Goal: Information Seeking & Learning: Learn about a topic

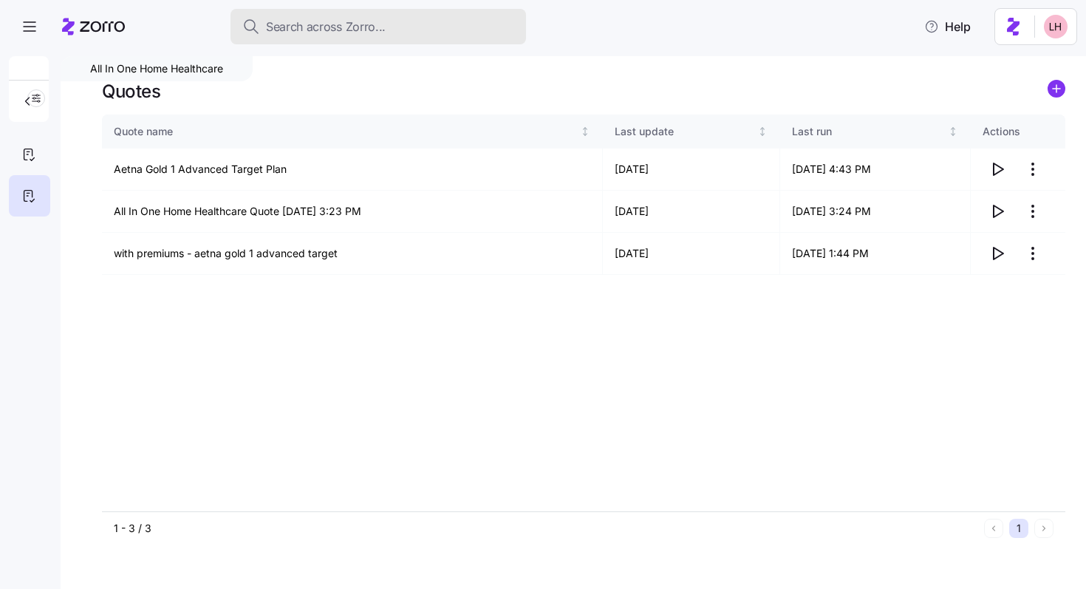
drag, startPoint x: 0, startPoint y: 0, endPoint x: 349, endPoint y: 30, distance: 350.7
click at [349, 30] on span "Search across Zorro..." at bounding box center [326, 27] width 120 height 18
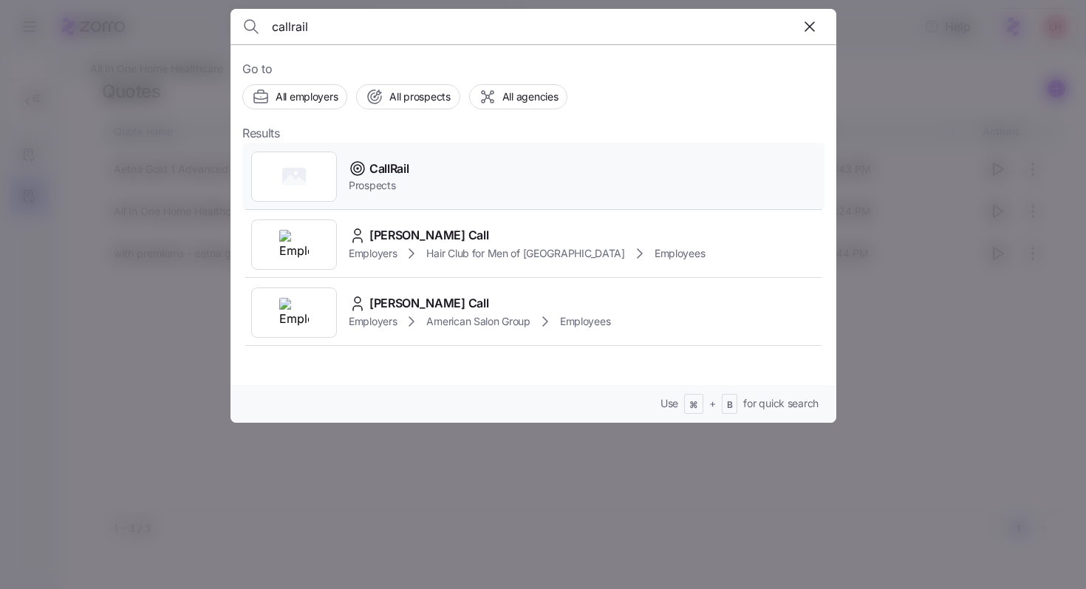
type input "callrail"
click at [431, 172] on div "CallRail Prospects" at bounding box center [533, 177] width 582 height 68
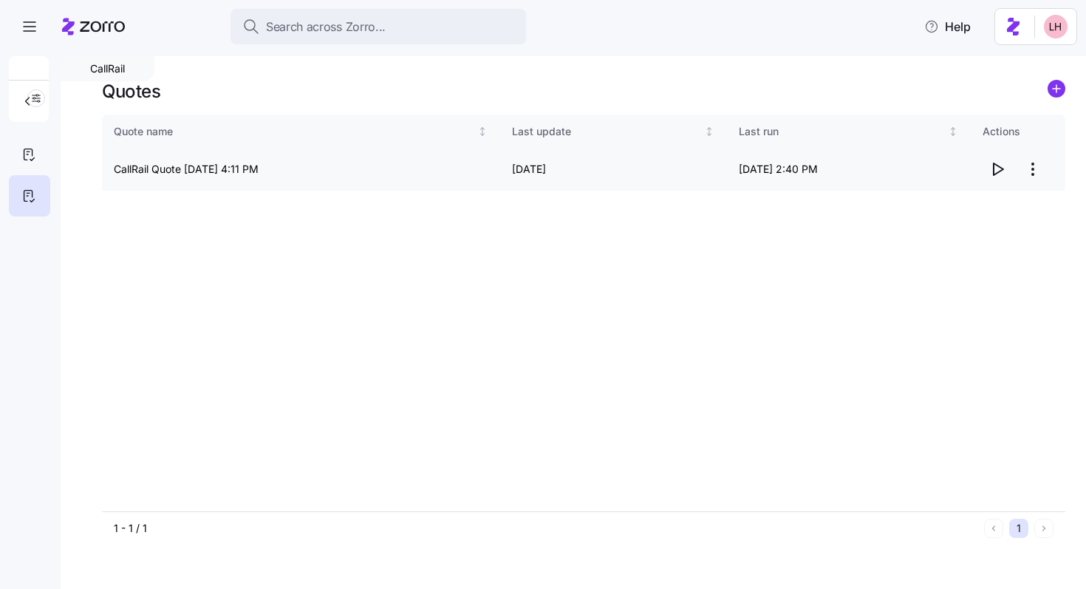
click at [1000, 173] on icon "button" at bounding box center [998, 169] width 18 height 18
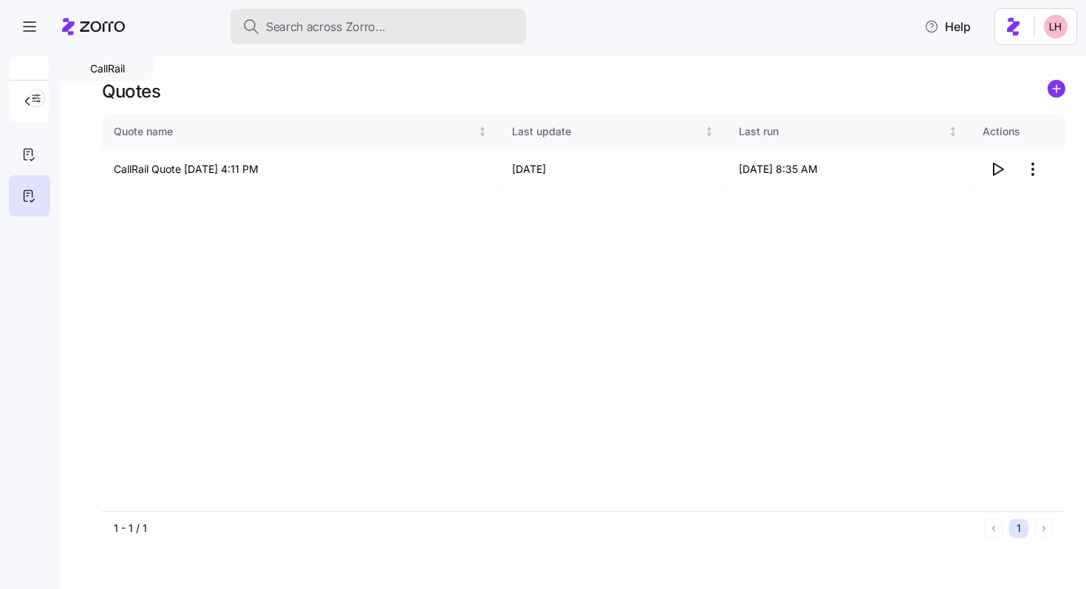
click at [316, 31] on span "Search across Zorro..." at bounding box center [326, 27] width 120 height 18
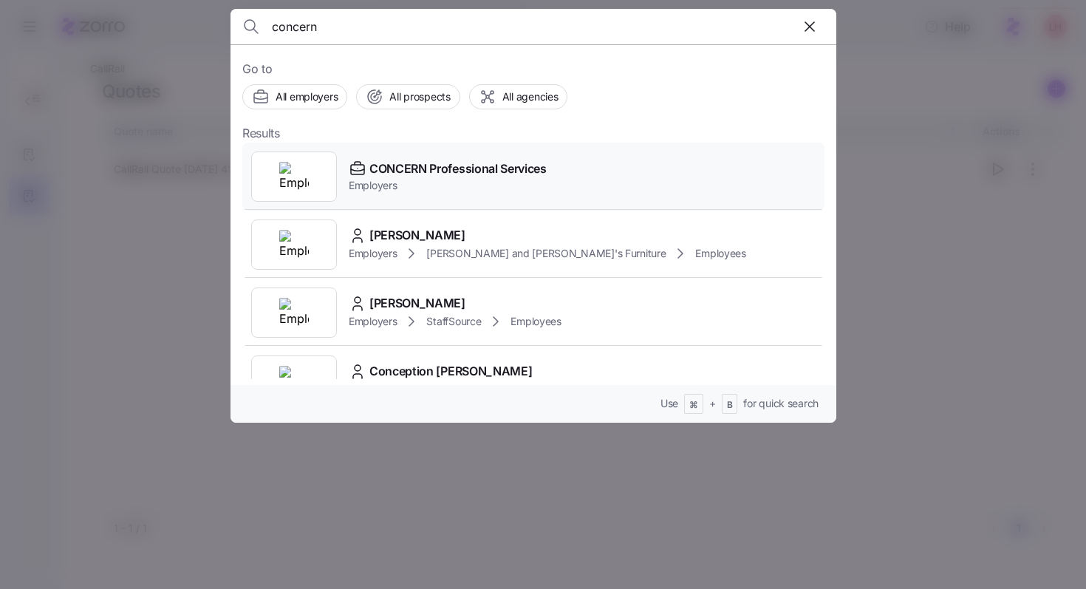
type input "concern"
click at [470, 192] on span "Employers" at bounding box center [448, 185] width 198 height 15
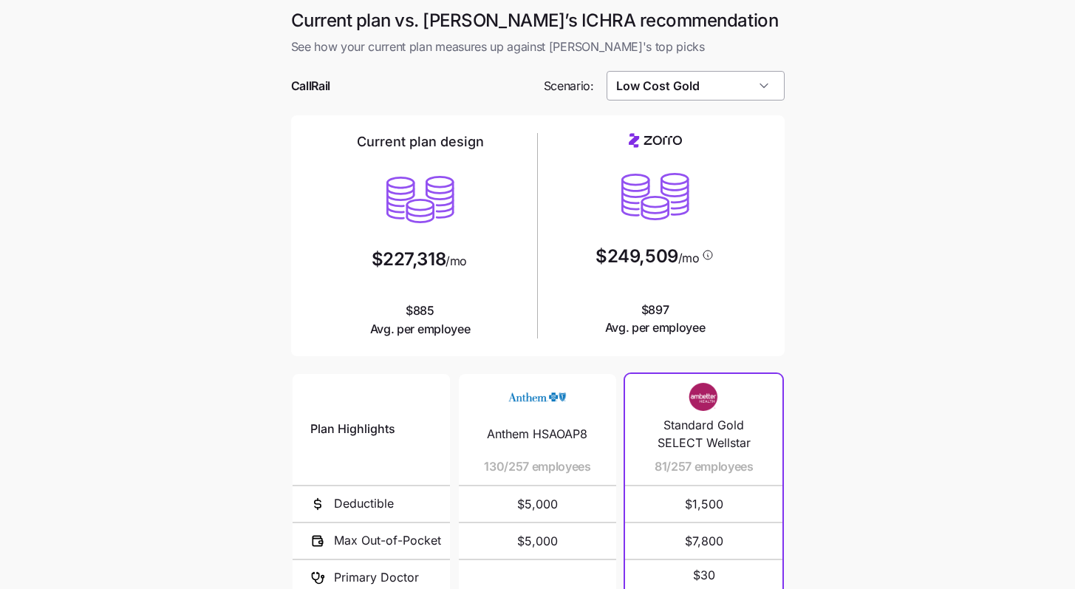
click at [701, 90] on input "Low Cost Gold" at bounding box center [696, 86] width 178 height 30
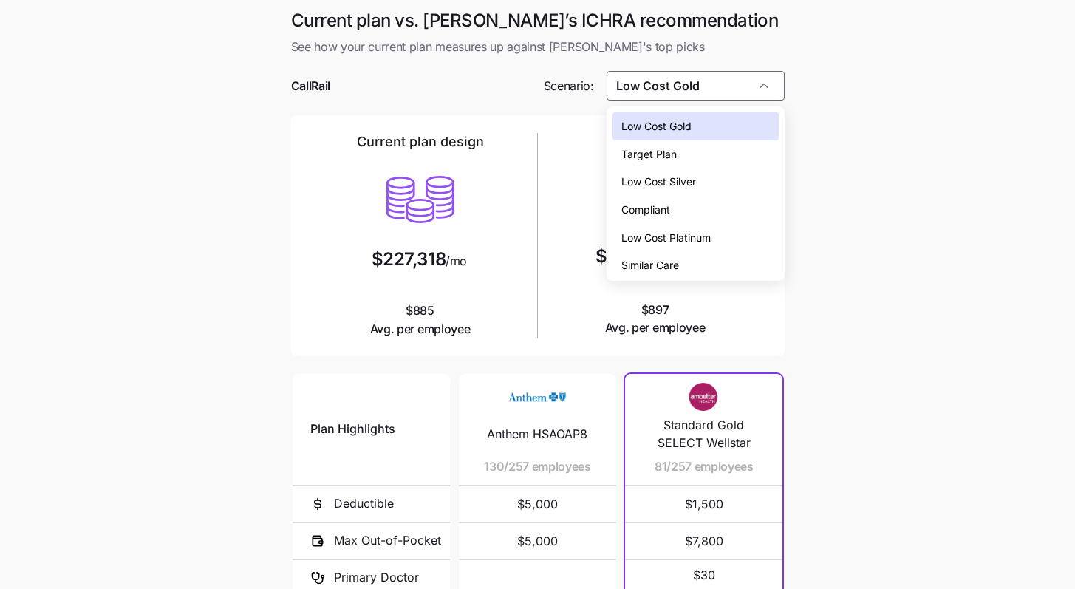
click at [684, 182] on span "Low Cost Silver" at bounding box center [658, 182] width 75 height 16
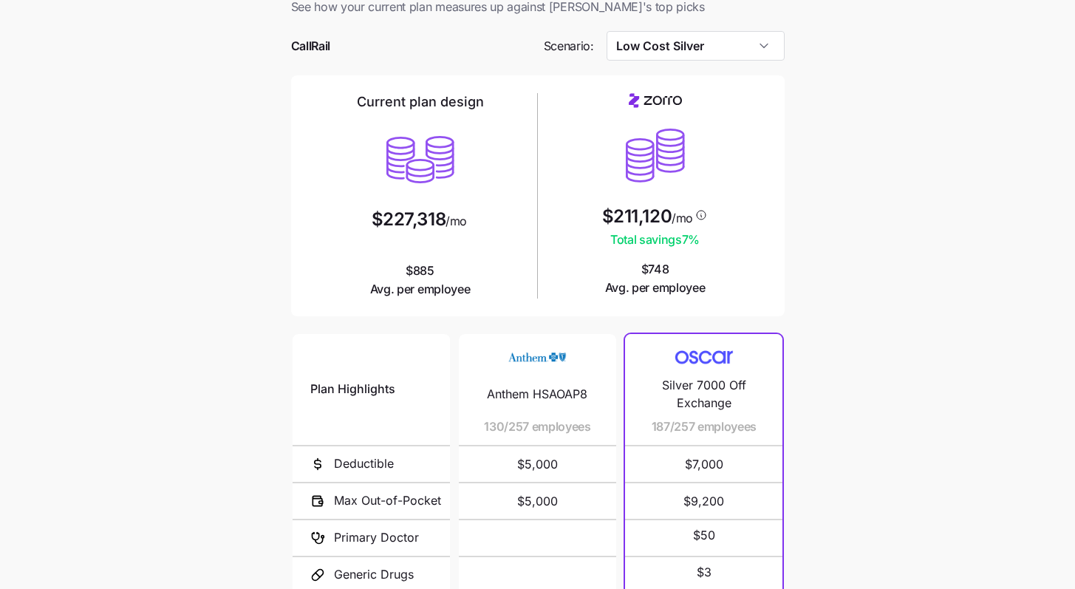
scroll to position [126, 0]
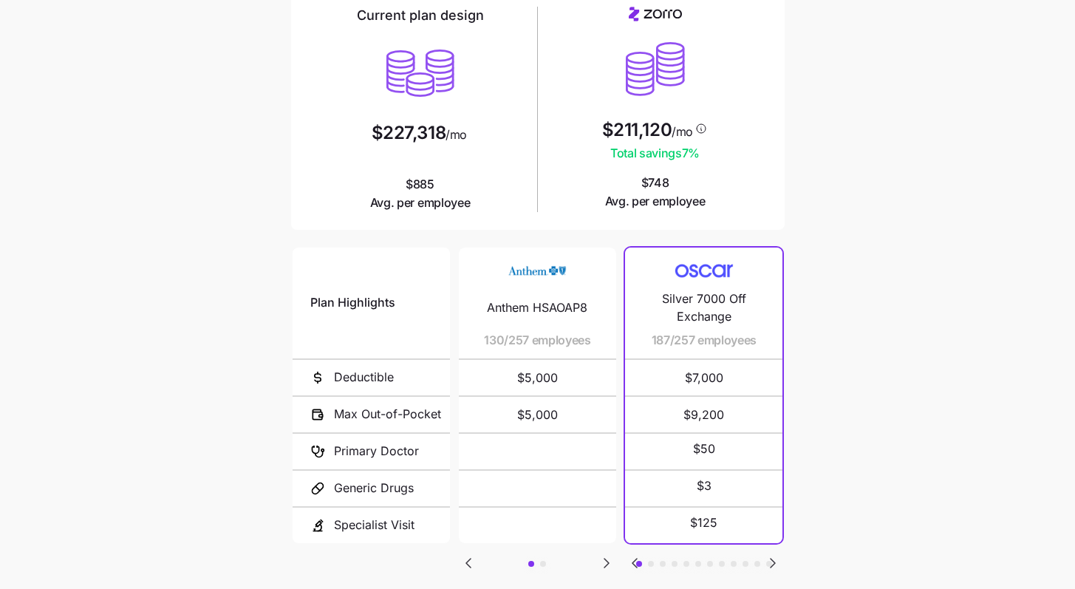
click at [775, 559] on icon "Go to next slide" at bounding box center [773, 563] width 18 height 18
click at [774, 564] on icon "Go to next slide" at bounding box center [773, 563] width 18 height 18
click at [774, 555] on icon "Go to next slide" at bounding box center [773, 563] width 18 height 18
click at [774, 554] on icon "Go to next slide" at bounding box center [773, 563] width 18 height 18
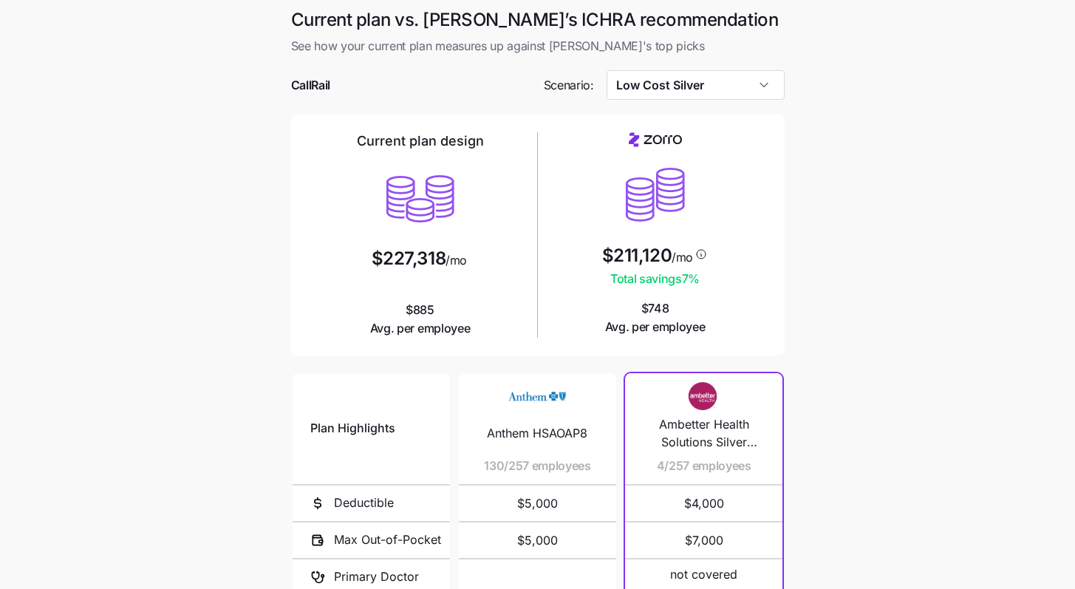
scroll to position [0, 0]
click at [743, 81] on input "Low Cost Silver" at bounding box center [696, 86] width 178 height 30
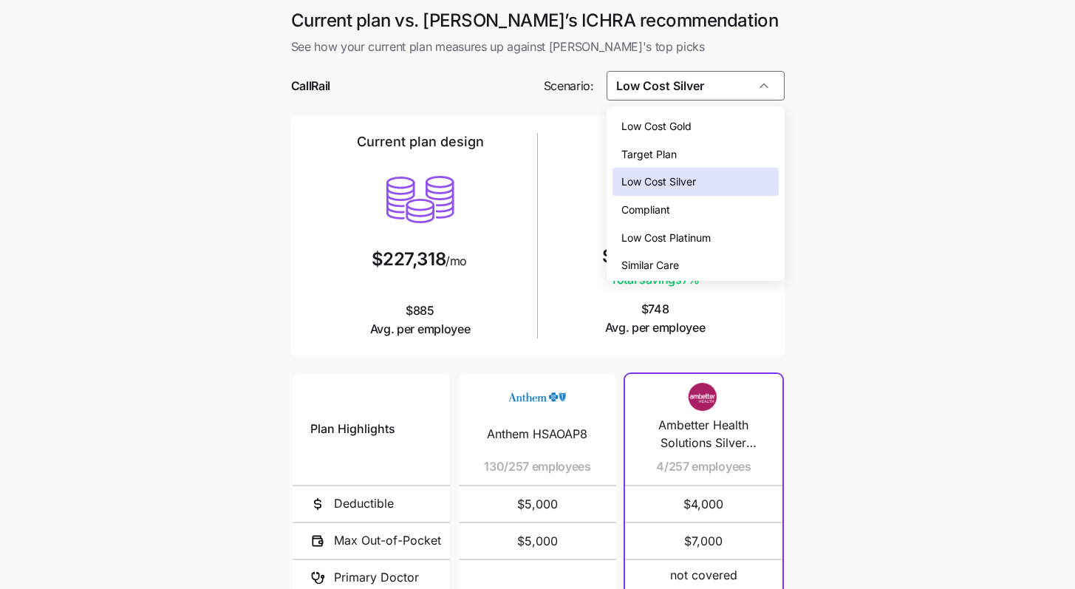
click at [681, 270] on div "Similar Care" at bounding box center [695, 265] width 166 height 28
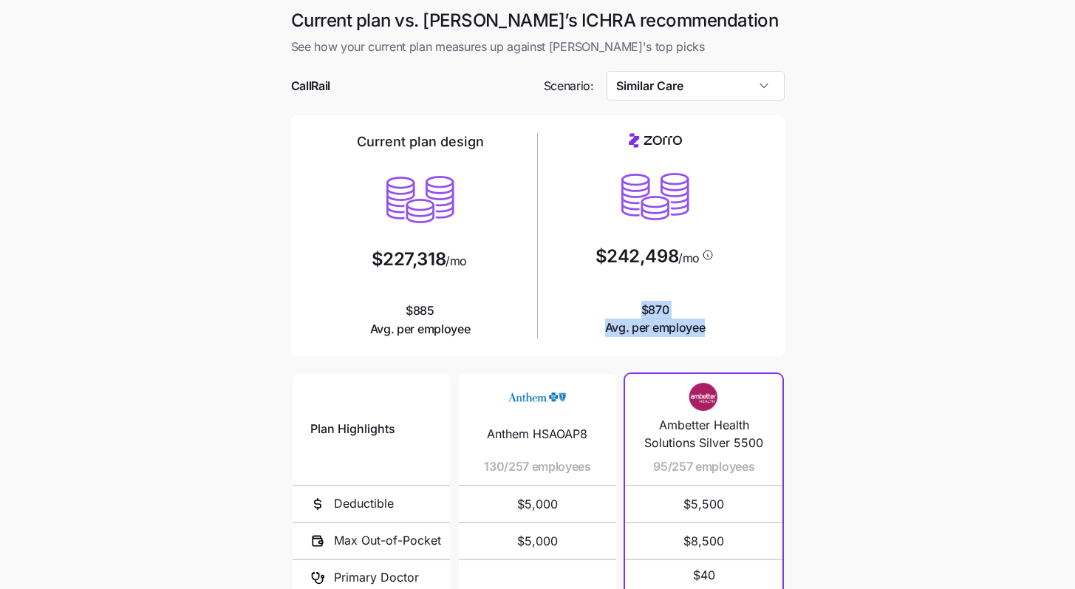
drag, startPoint x: 680, startPoint y: 331, endPoint x: 605, endPoint y: 314, distance: 77.3
click at [605, 314] on div "$242,498 /mo $870 Avg. per employee" at bounding box center [655, 235] width 223 height 204
drag, startPoint x: 474, startPoint y: 322, endPoint x: 384, endPoint y: 307, distance: 90.7
click at [384, 307] on div "Current plan design $227,318 /mo $885 Avg. per employee" at bounding box center [420, 235] width 223 height 205
click at [671, 323] on span "Avg. per employee" at bounding box center [655, 327] width 100 height 18
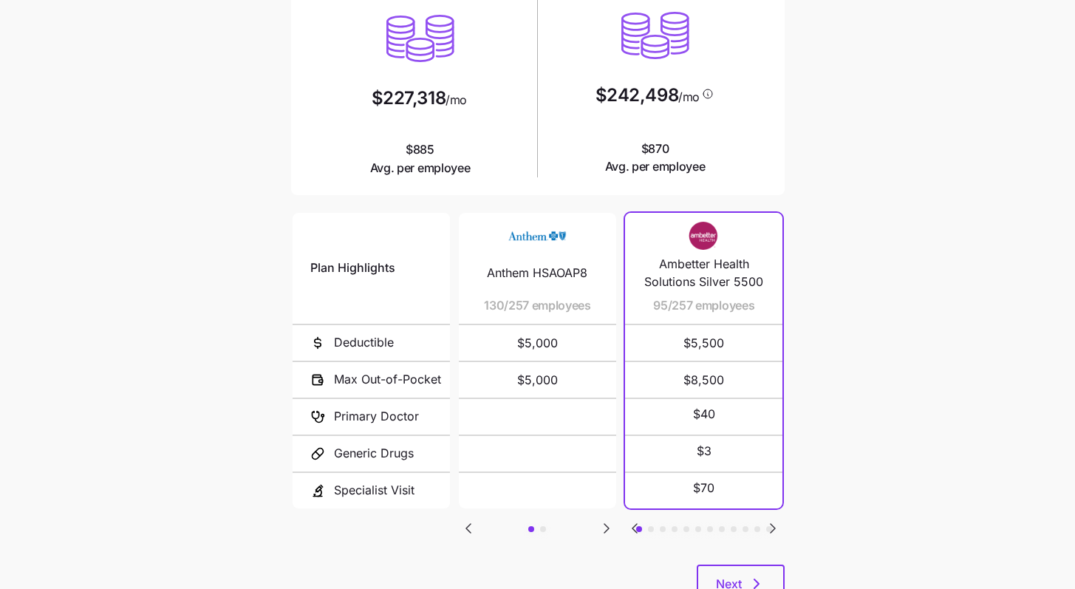
scroll to position [217, 0]
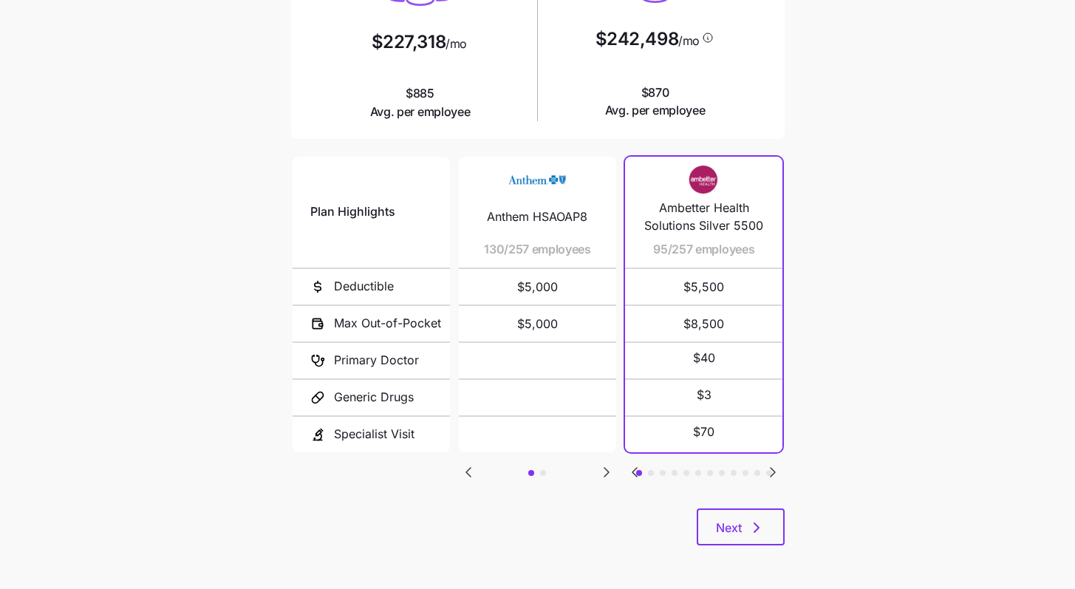
click at [633, 471] on icon "Go to previous slide" at bounding box center [635, 472] width 18 height 18
click at [605, 471] on icon "Go to next slide" at bounding box center [607, 472] width 18 height 18
click at [470, 468] on icon "Go to previous slide" at bounding box center [468, 472] width 4 height 9
click at [603, 468] on icon "Go to next slide" at bounding box center [607, 472] width 18 height 18
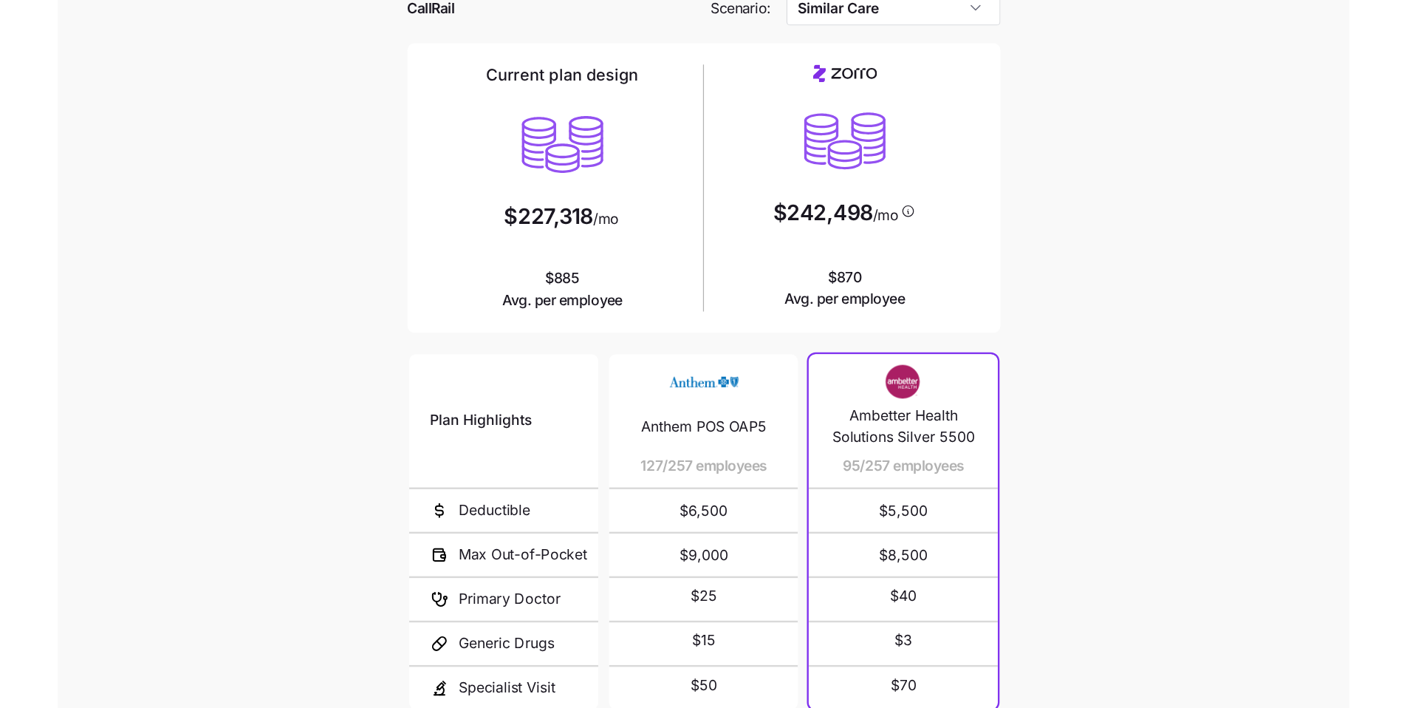
scroll to position [0, 0]
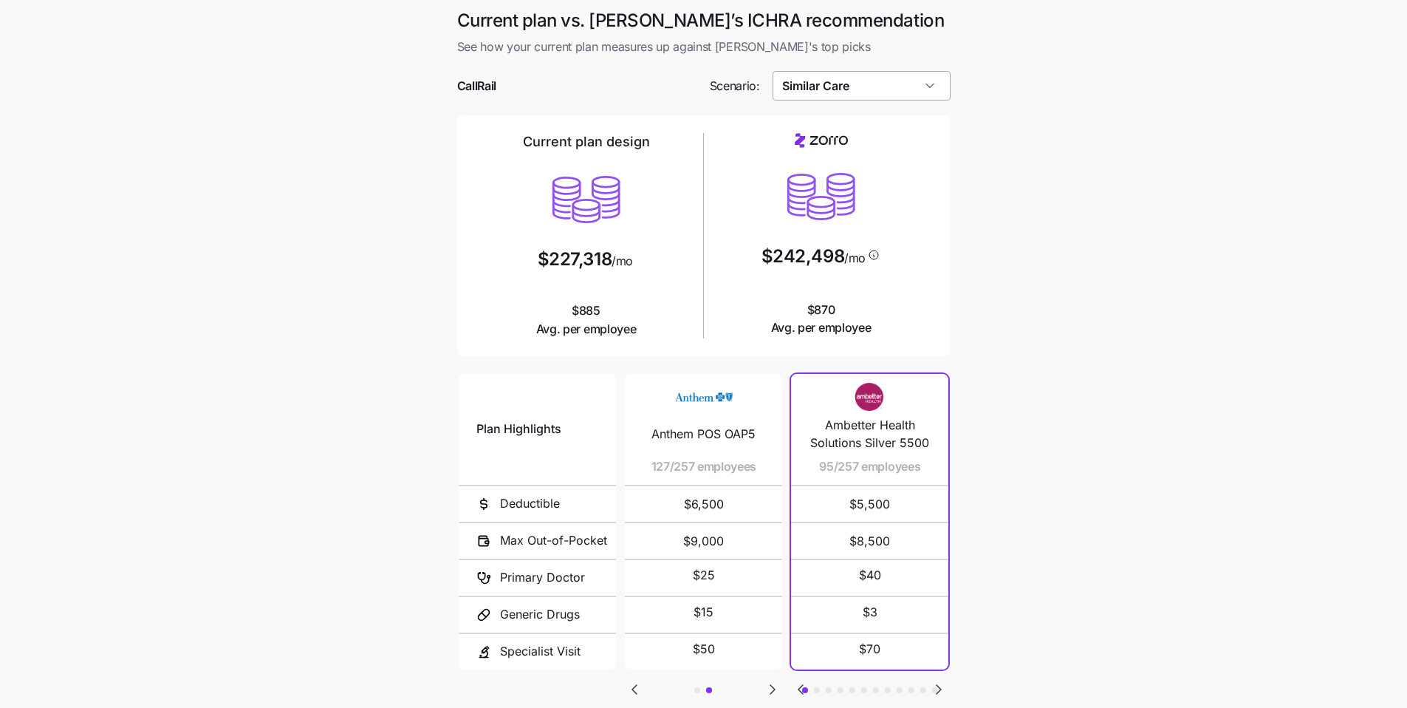
click at [889, 89] on input "Similar Care" at bounding box center [862, 86] width 178 height 30
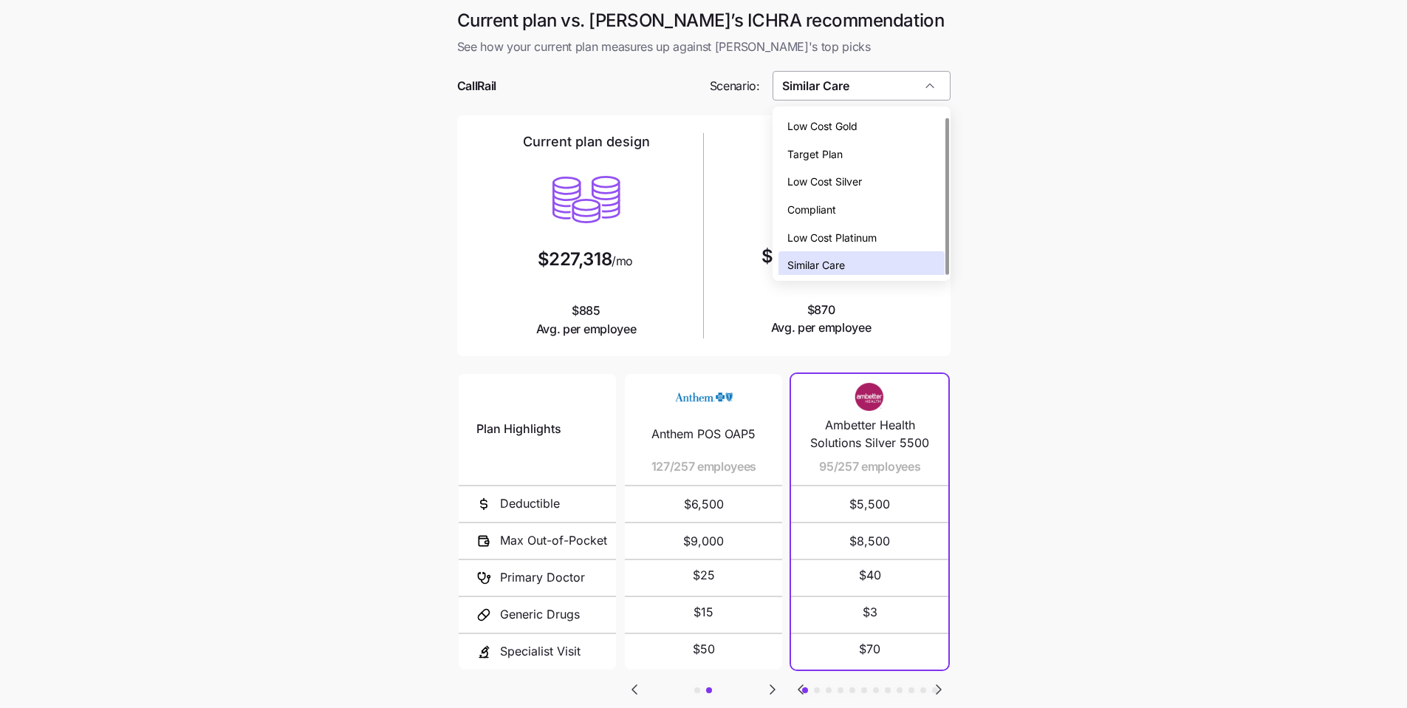
scroll to position [4, 0]
click at [864, 171] on div "Low Cost Silver" at bounding box center [862, 177] width 166 height 28
type input "Low Cost Silver"
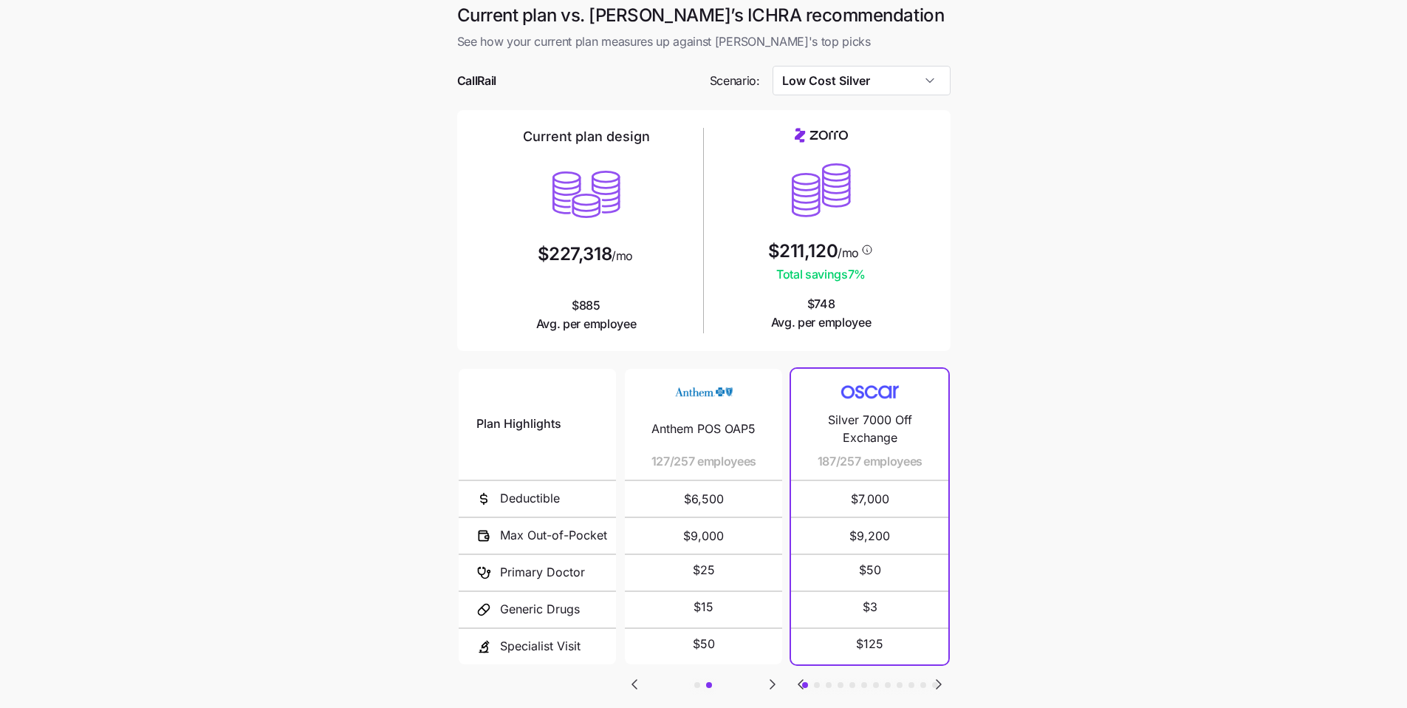
scroll to position [0, 0]
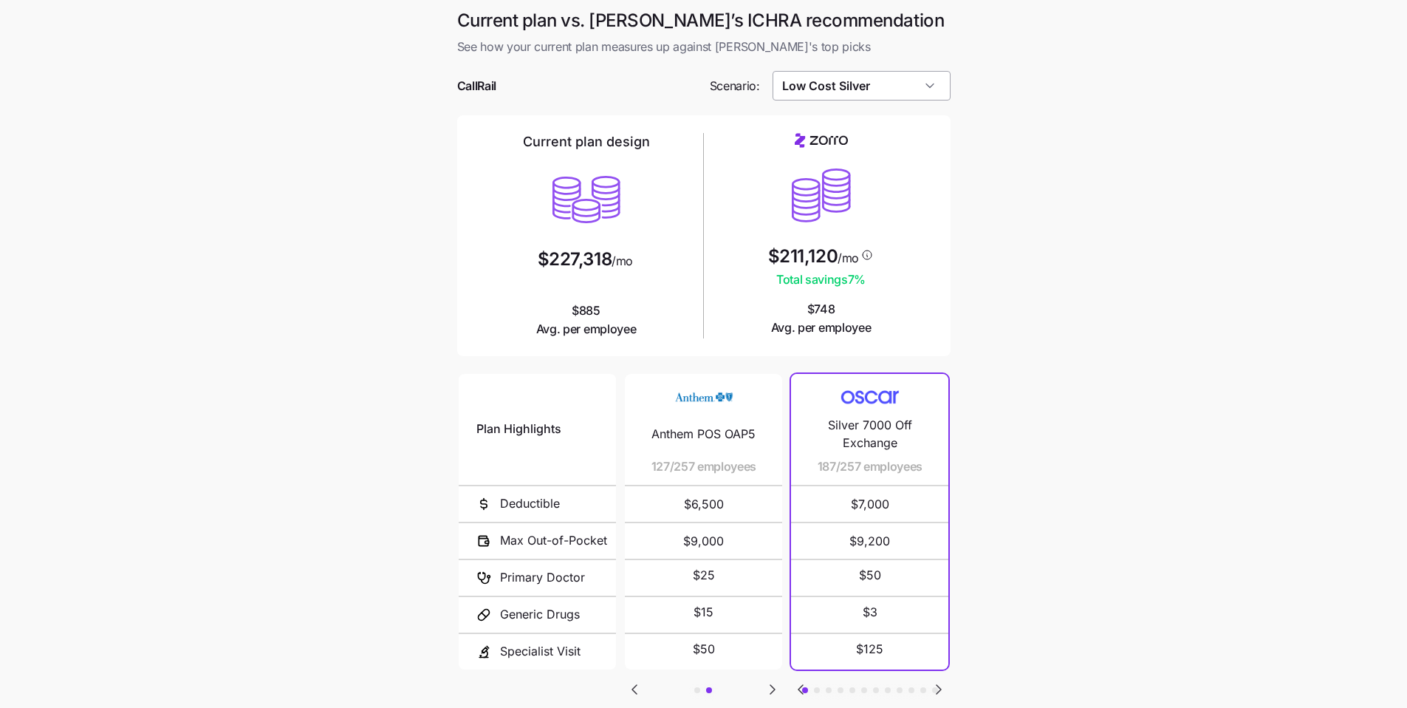
click at [929, 93] on input "Low Cost Silver" at bounding box center [862, 86] width 178 height 30
click at [1085, 270] on main "Current plan vs. Zorro’s ICHRA recommendation See how your current plan measure…" at bounding box center [703, 403] width 1407 height 807
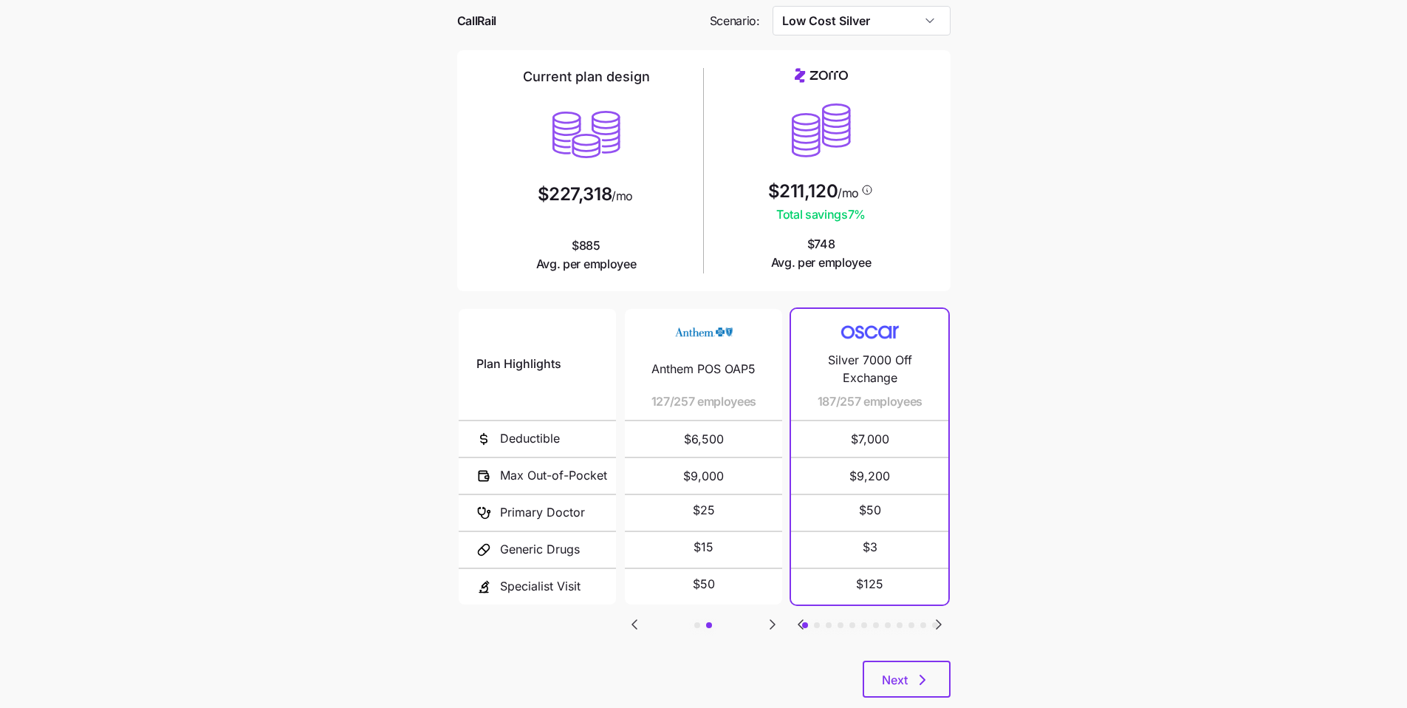
scroll to position [64, 0]
click at [932, 588] on button "Next" at bounding box center [907, 679] width 88 height 37
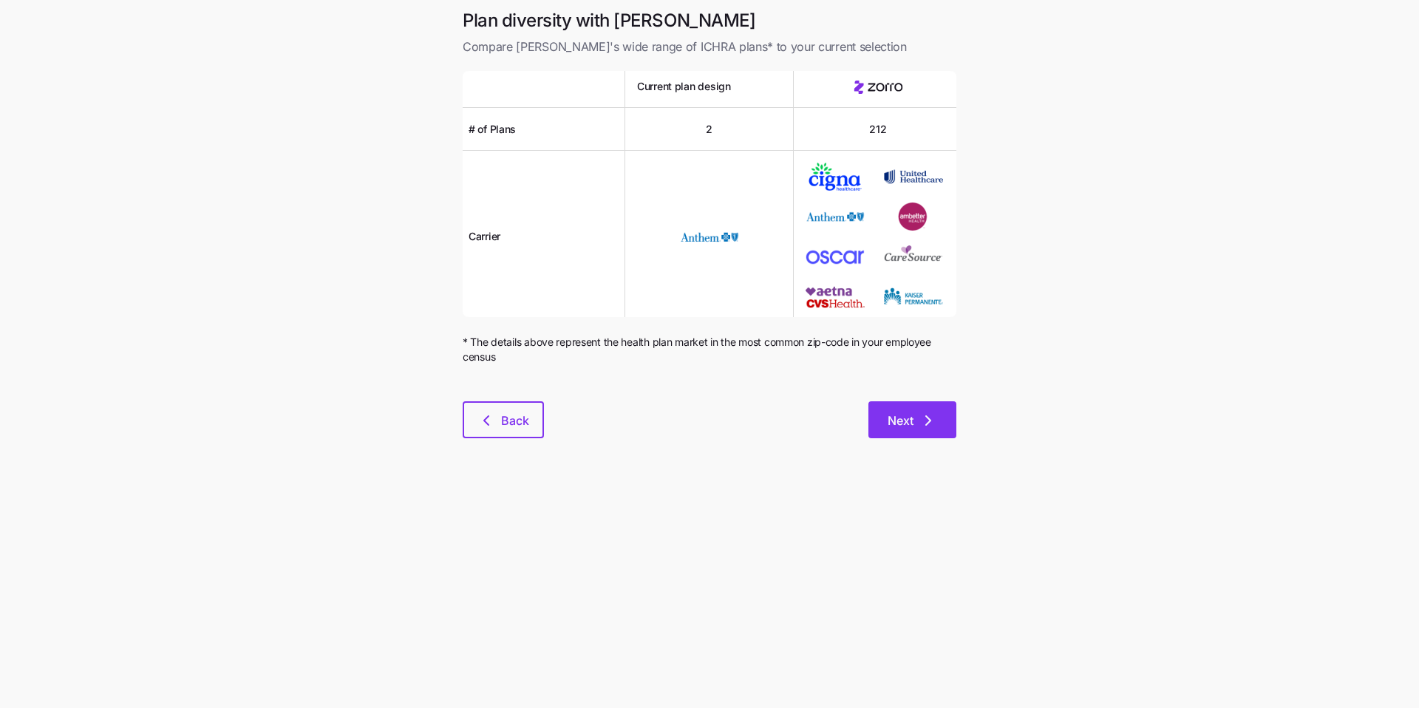
click at [948, 429] on button "Next" at bounding box center [912, 419] width 88 height 37
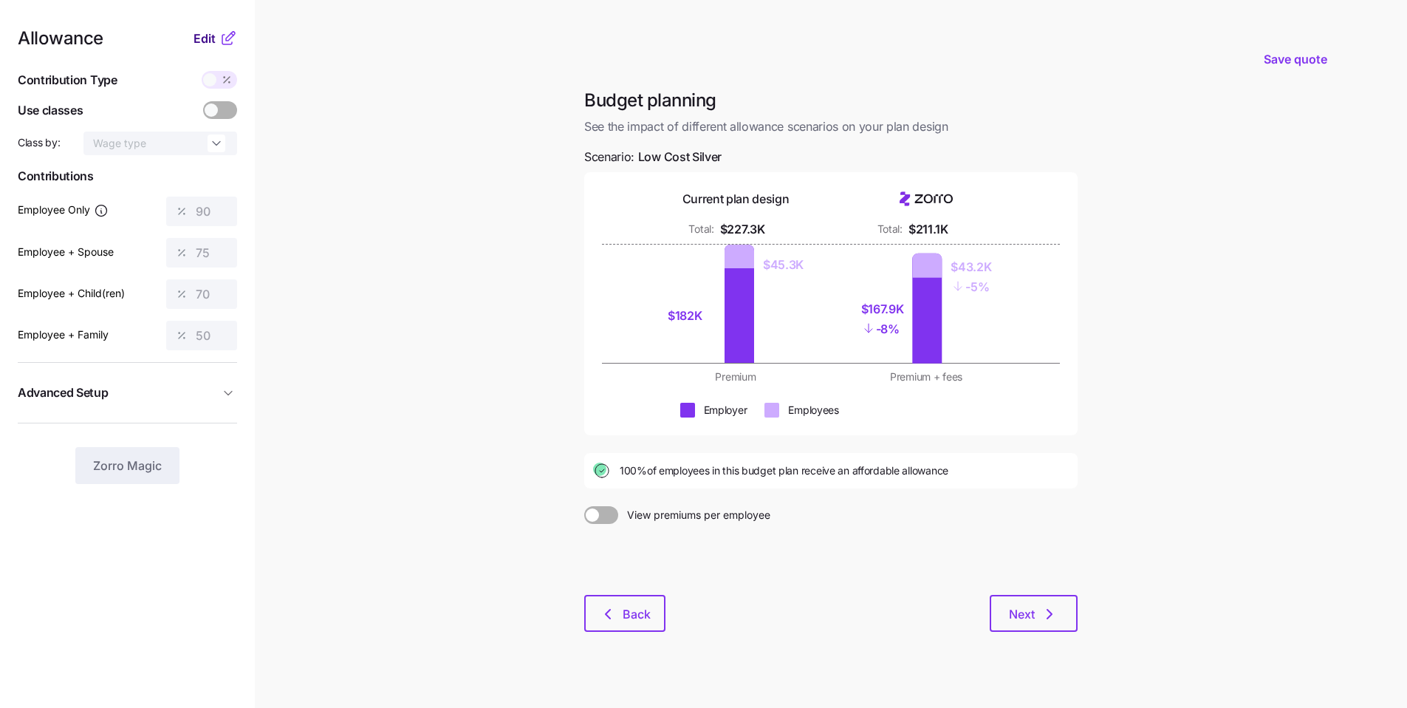
click at [211, 35] on span "Edit" at bounding box center [205, 39] width 22 height 18
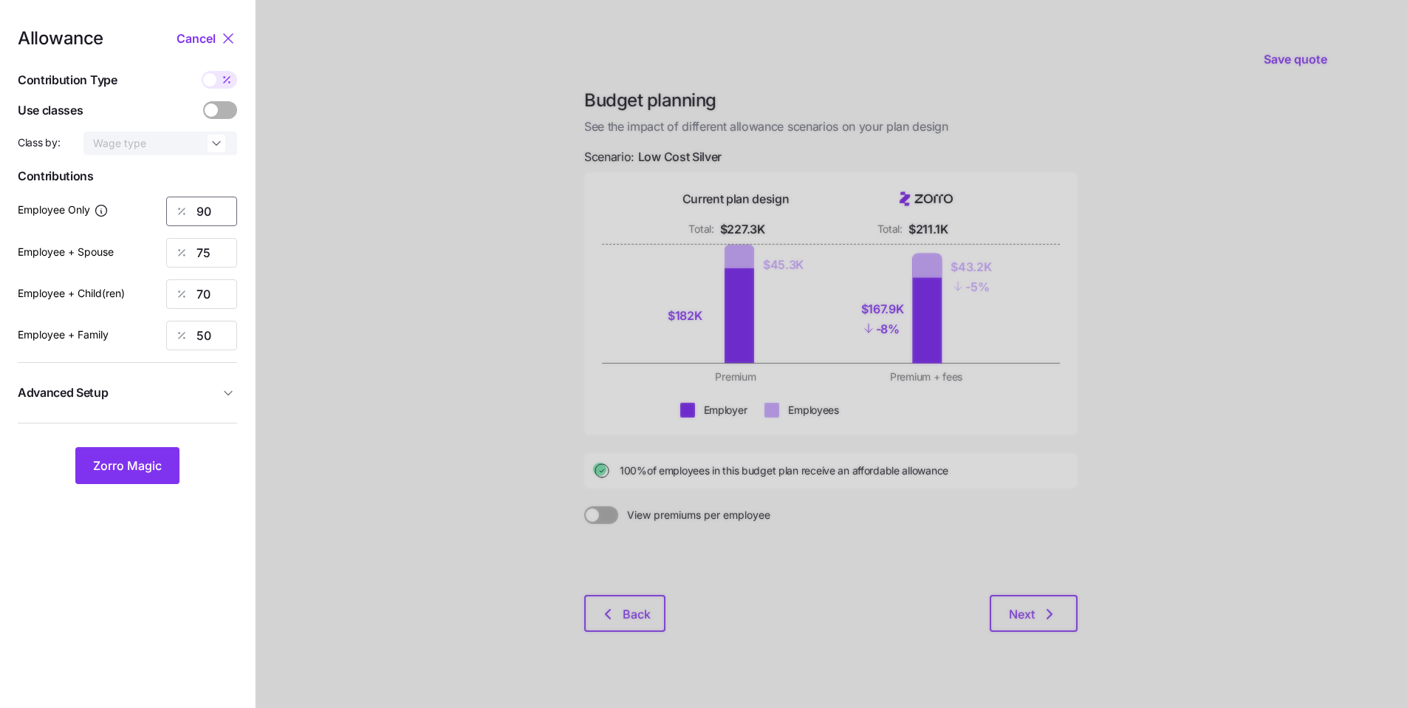
click at [222, 216] on input "90" at bounding box center [201, 212] width 71 height 30
drag, startPoint x: 226, startPoint y: 214, endPoint x: 182, endPoint y: 208, distance: 44.6
click at [182, 209] on div "90" at bounding box center [201, 212] width 71 height 30
type input "80"
click at [171, 460] on button "Zorro Magic" at bounding box center [127, 465] width 104 height 37
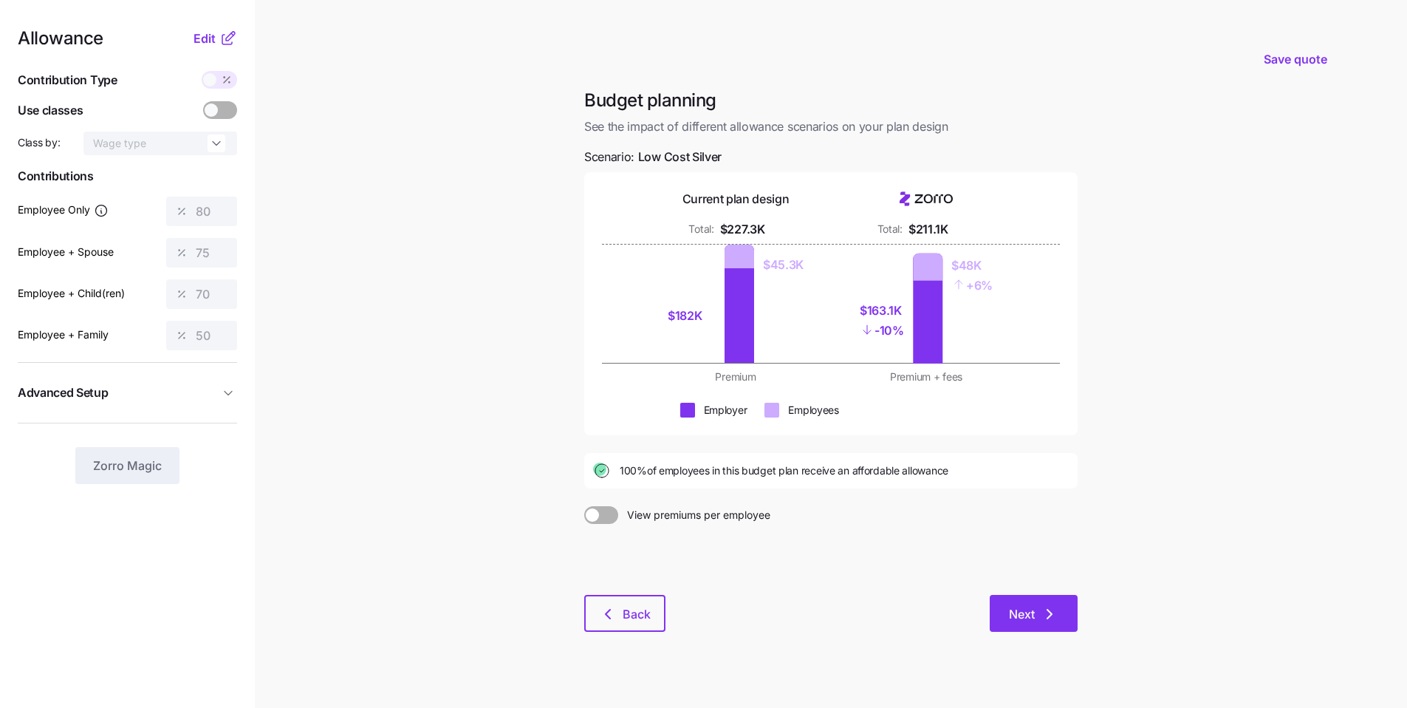
click at [1063, 588] on button "Next" at bounding box center [1034, 613] width 88 height 37
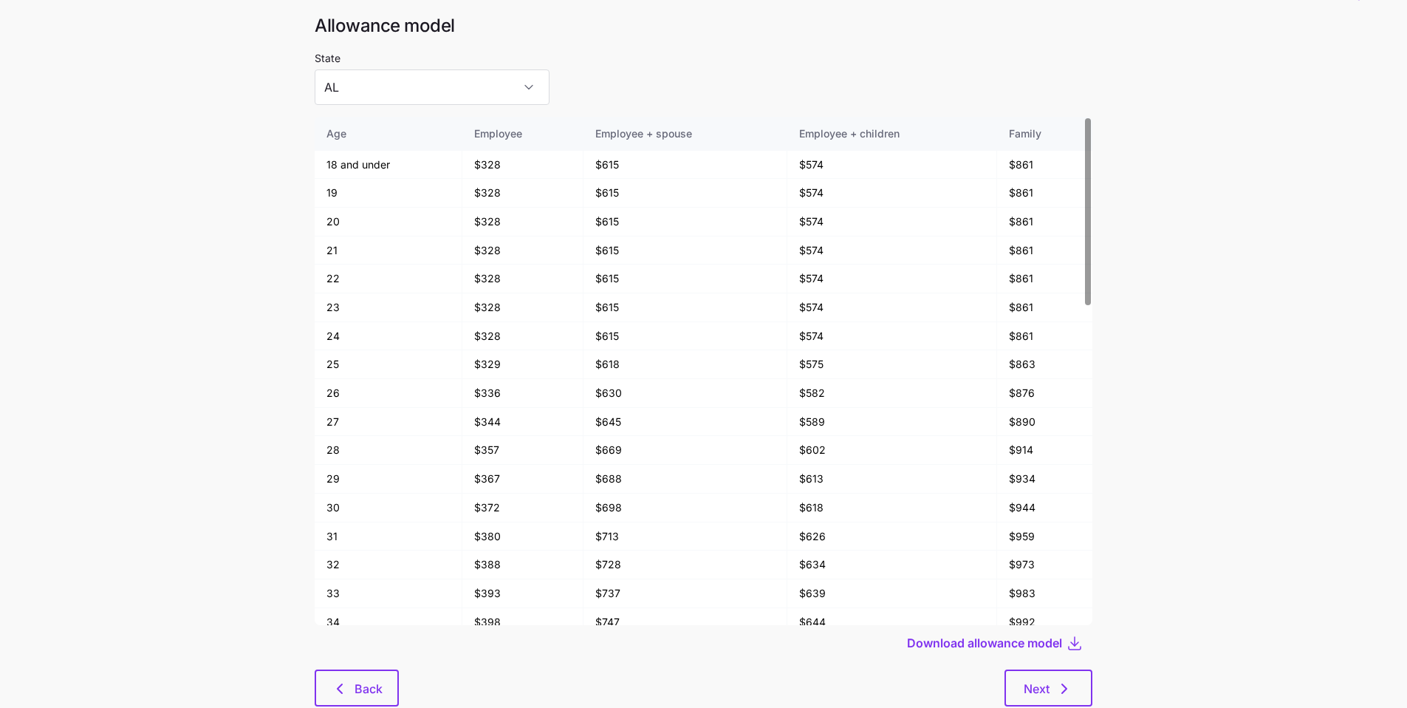
scroll to position [79, 0]
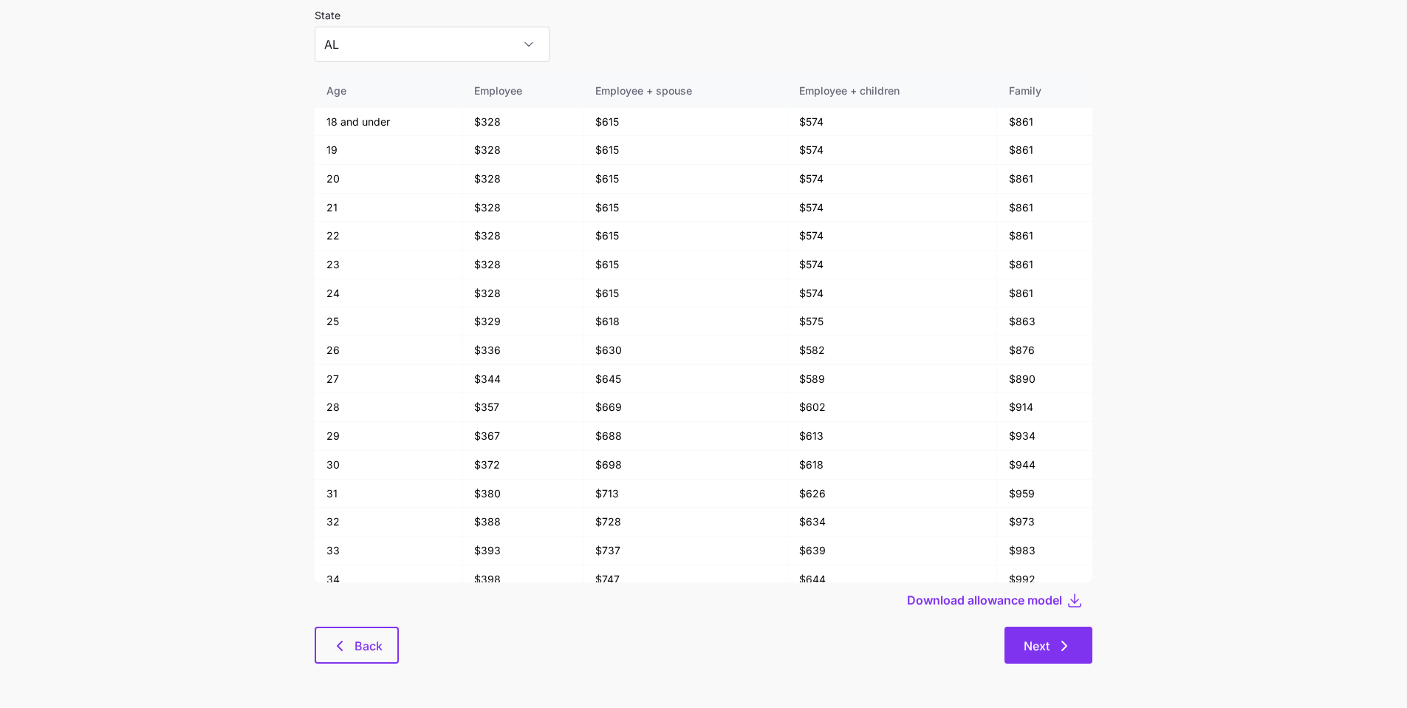
click at [1085, 588] on button "Next" at bounding box center [1049, 645] width 88 height 37
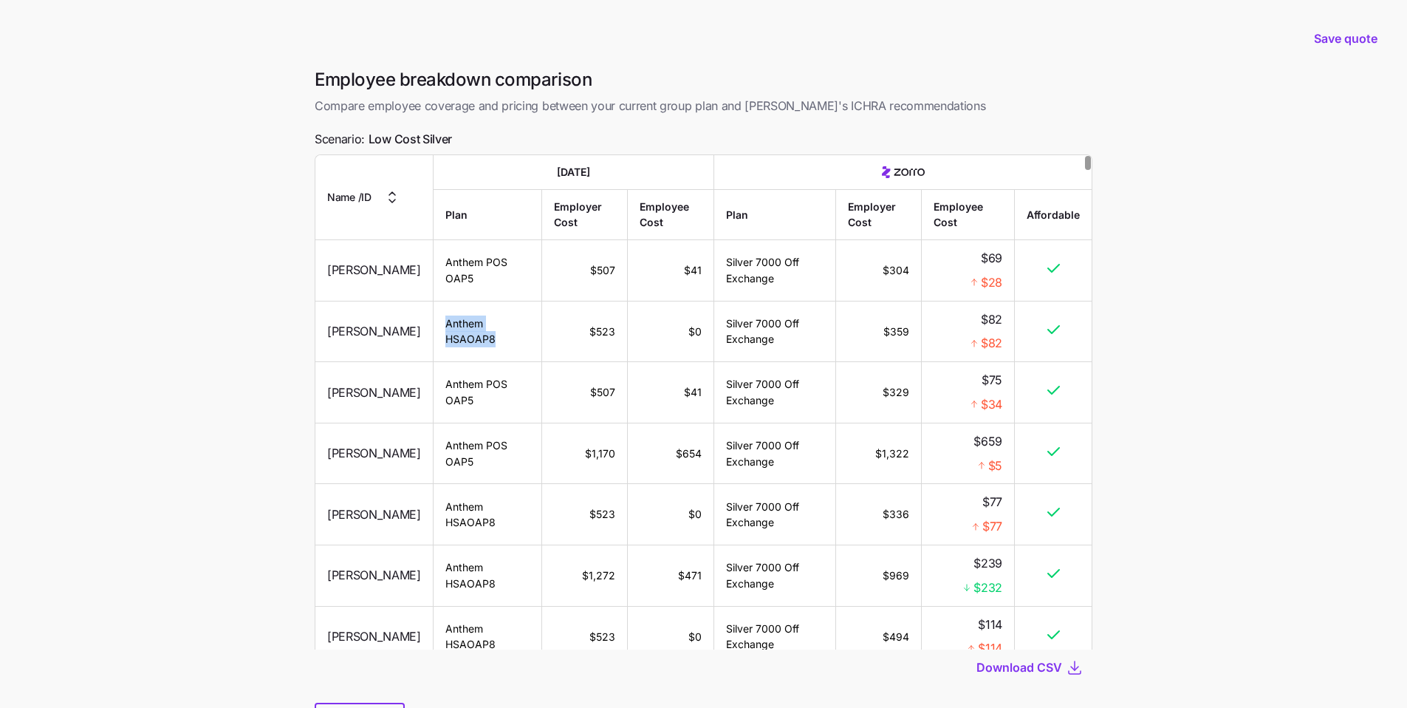
drag, startPoint x: 516, startPoint y: 347, endPoint x: 414, endPoint y: 323, distance: 104.1
click at [414, 324] on tr "Shanay Thomas Anthem HSAOAP8 $523 $0 Silver 7000 Off Exchange $359 $82 $82" at bounding box center [703, 331] width 777 height 61
drag, startPoint x: 460, startPoint y: 142, endPoint x: 366, endPoint y: 137, distance: 94.7
click at [356, 137] on div "Employee breakdown comparison Compare employee coverage and pricing between you…" at bounding box center [704, 412] width 802 height 689
drag, startPoint x: 882, startPoint y: 331, endPoint x: 989, endPoint y: 334, distance: 106.4
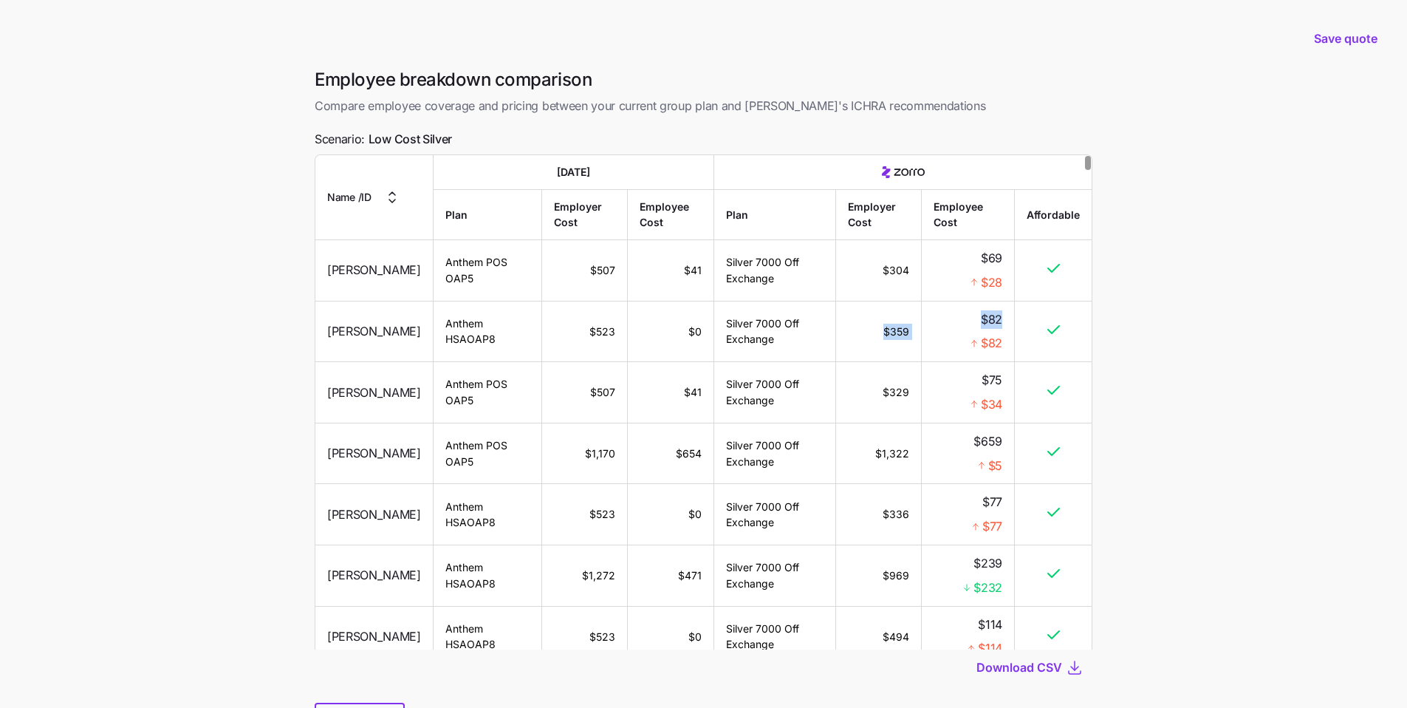
click at [989, 334] on tr "Shanay Thomas Anthem HSAOAP8 $523 $0 Silver 7000 Off Exchange $359 $82 $82" at bounding box center [703, 331] width 777 height 61
click at [1085, 374] on main "Save quote Employee breakdown comparison Compare employee coverage and pricing …" at bounding box center [703, 392] width 1407 height 784
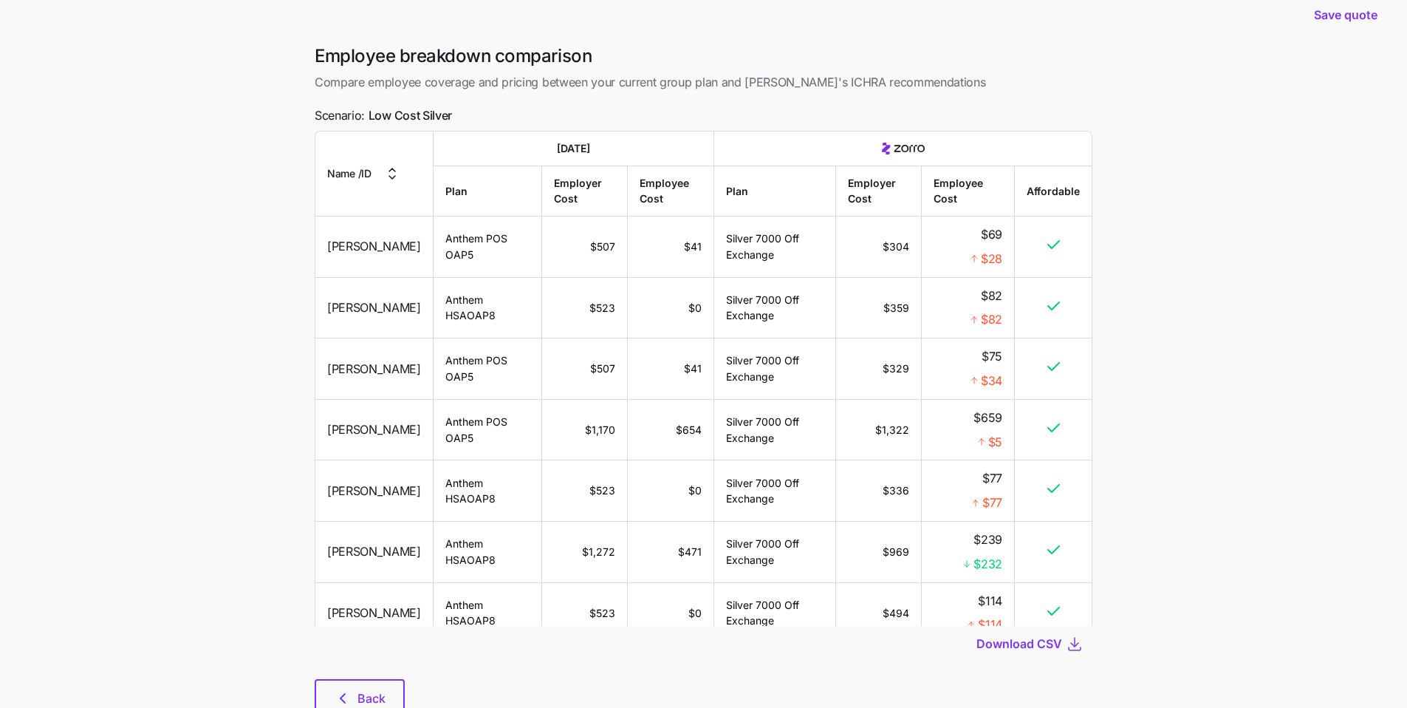
scroll to position [76, 0]
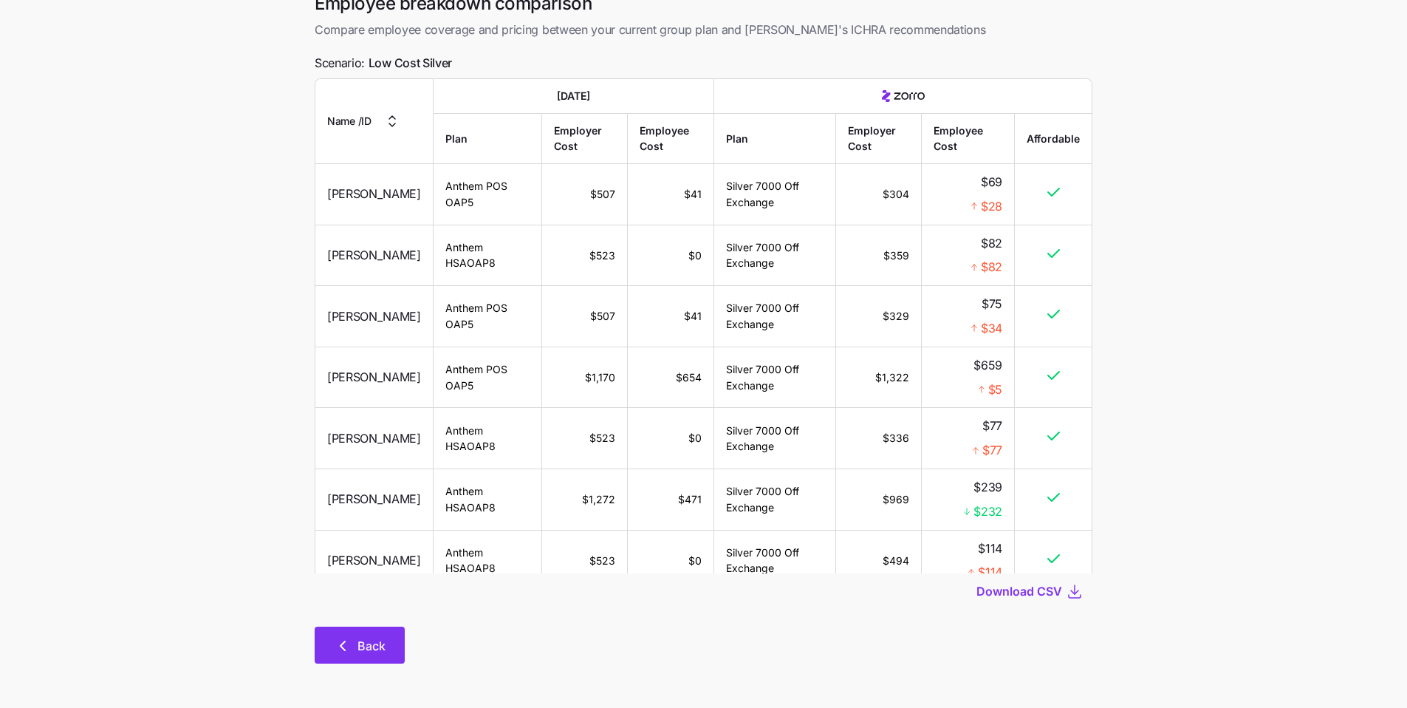
click at [372, 588] on span "Back" at bounding box center [372, 646] width 28 height 18
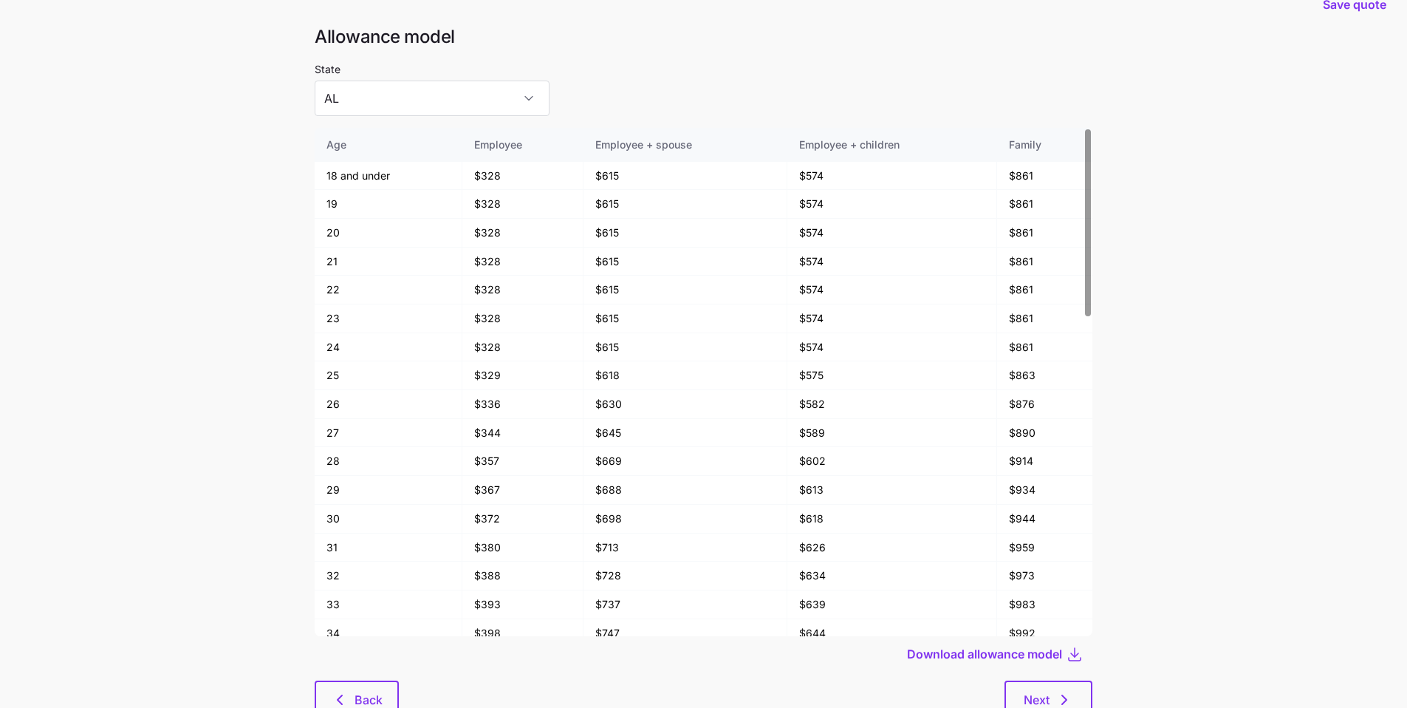
scroll to position [45, 0]
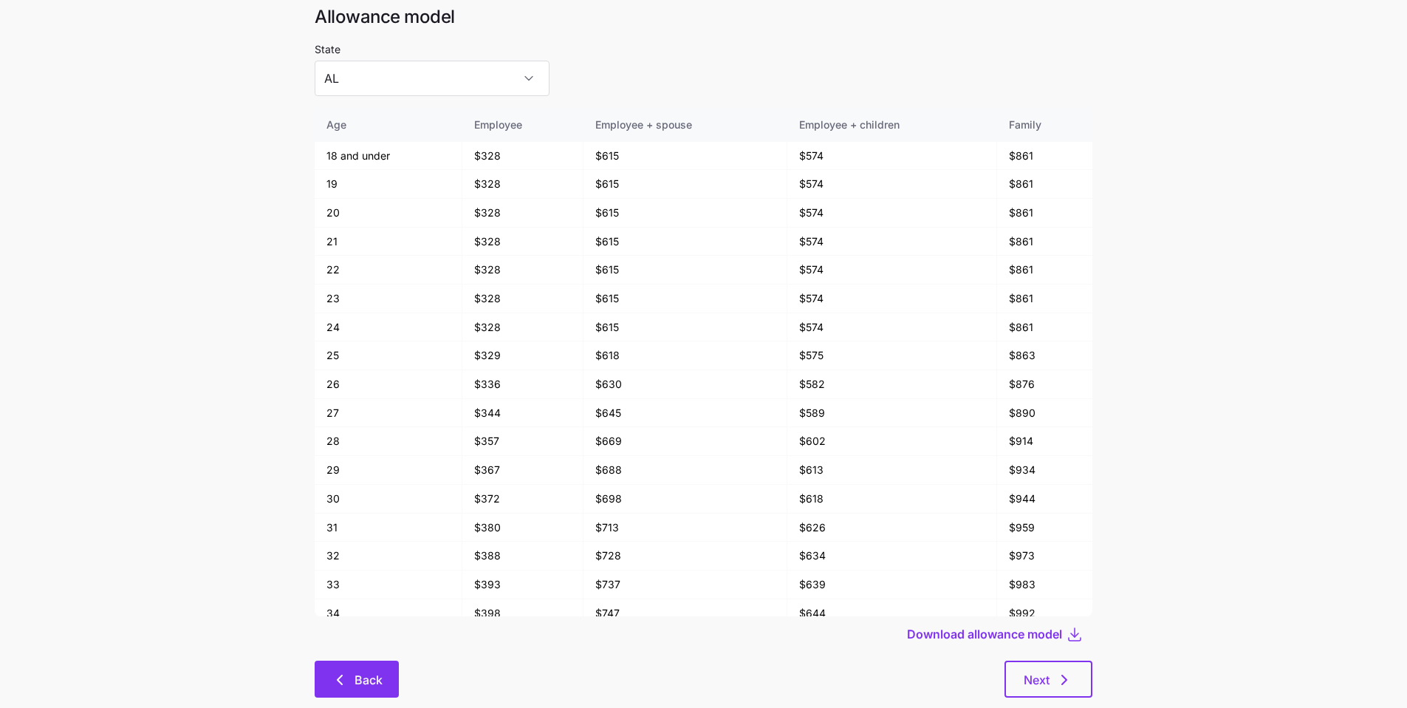
click at [373, 588] on span "Back" at bounding box center [369, 680] width 28 height 18
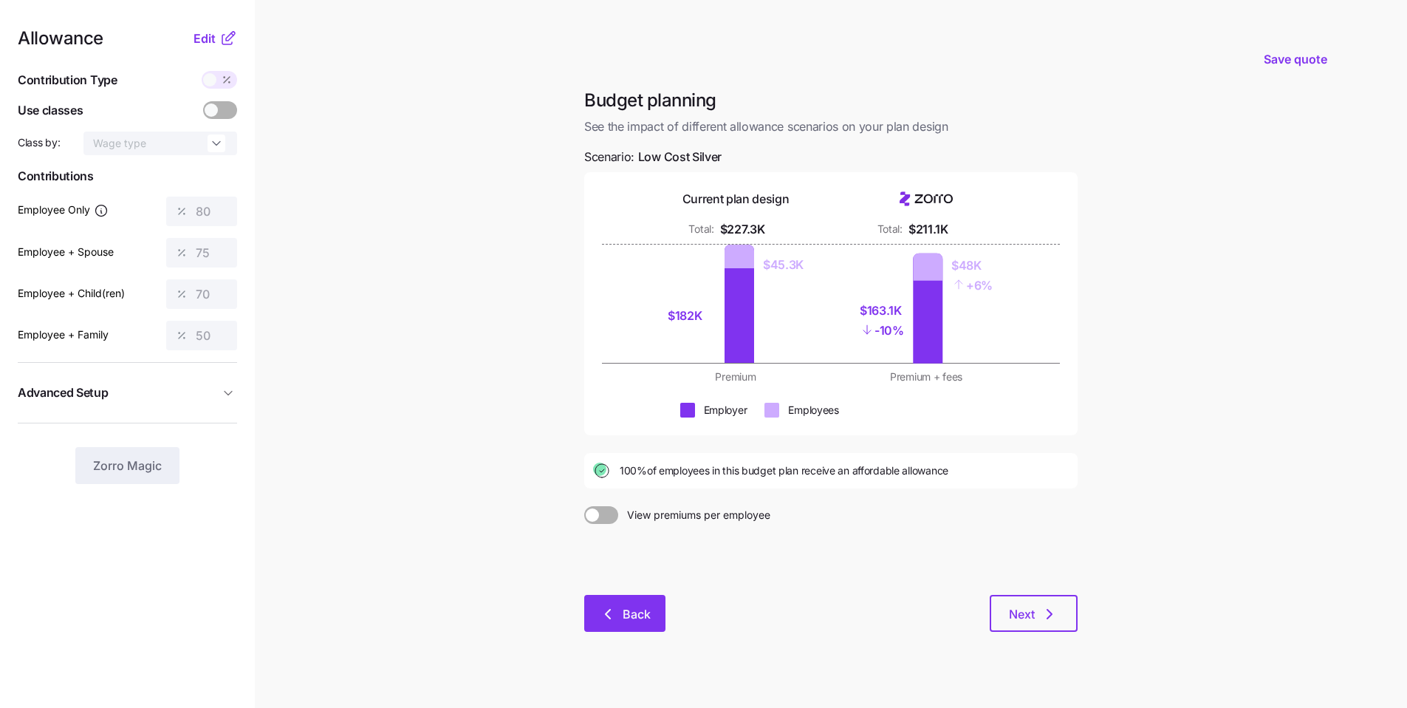
click at [628, 588] on span "Back" at bounding box center [637, 614] width 28 height 18
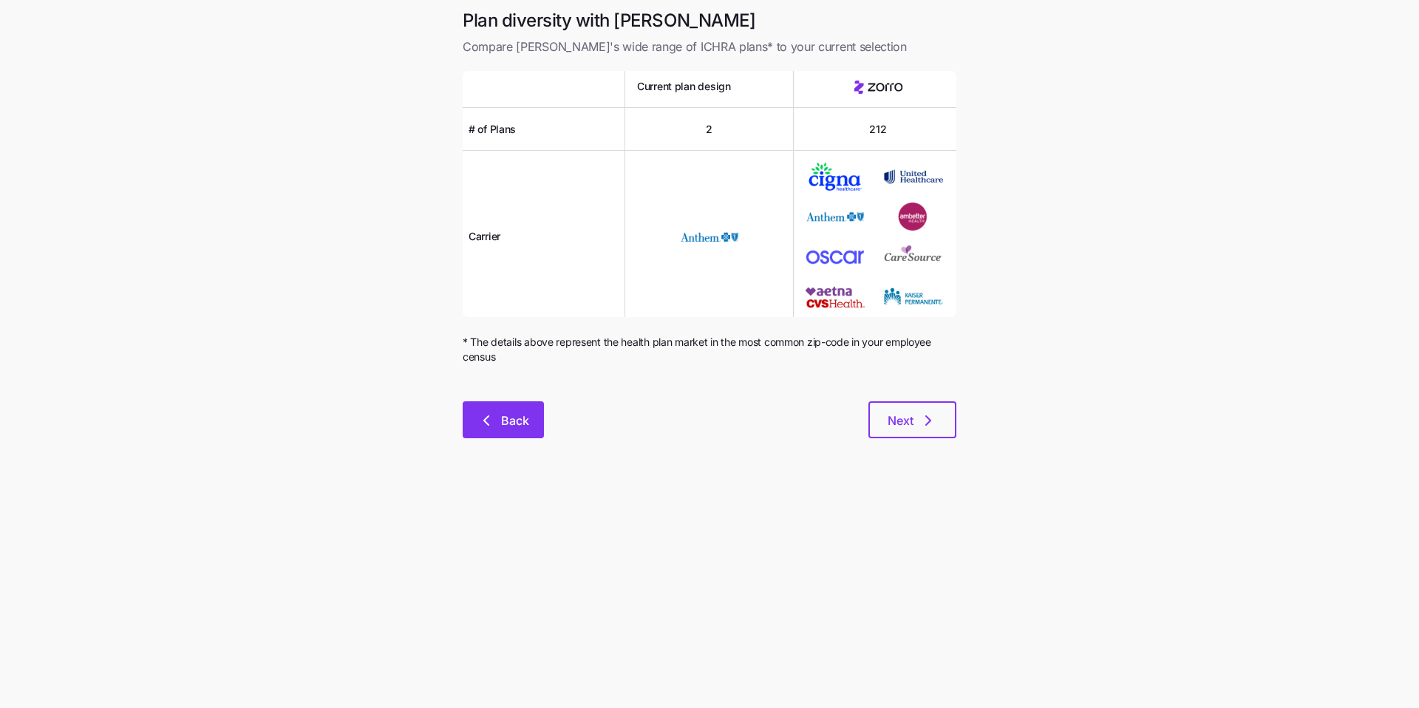
click at [530, 426] on button "Back" at bounding box center [503, 419] width 81 height 37
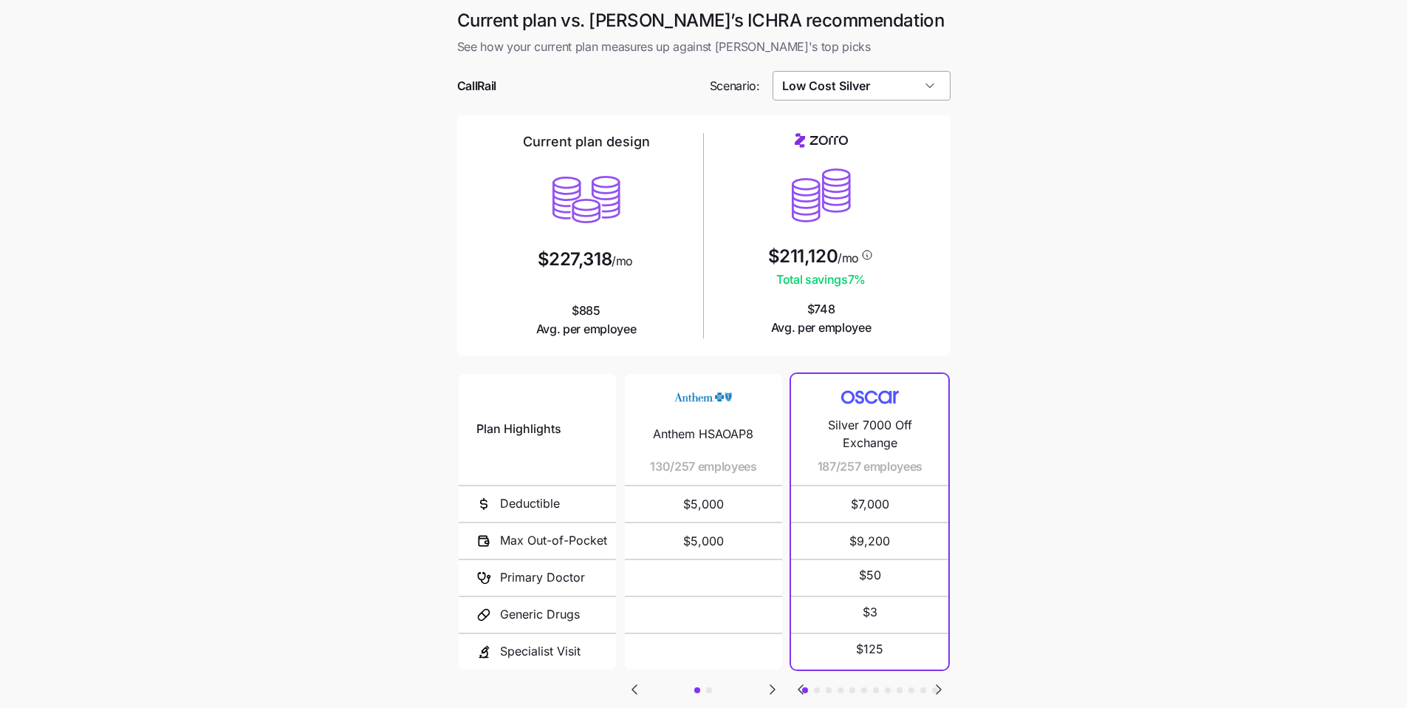
click at [924, 84] on input "Low Cost Silver" at bounding box center [862, 86] width 178 height 30
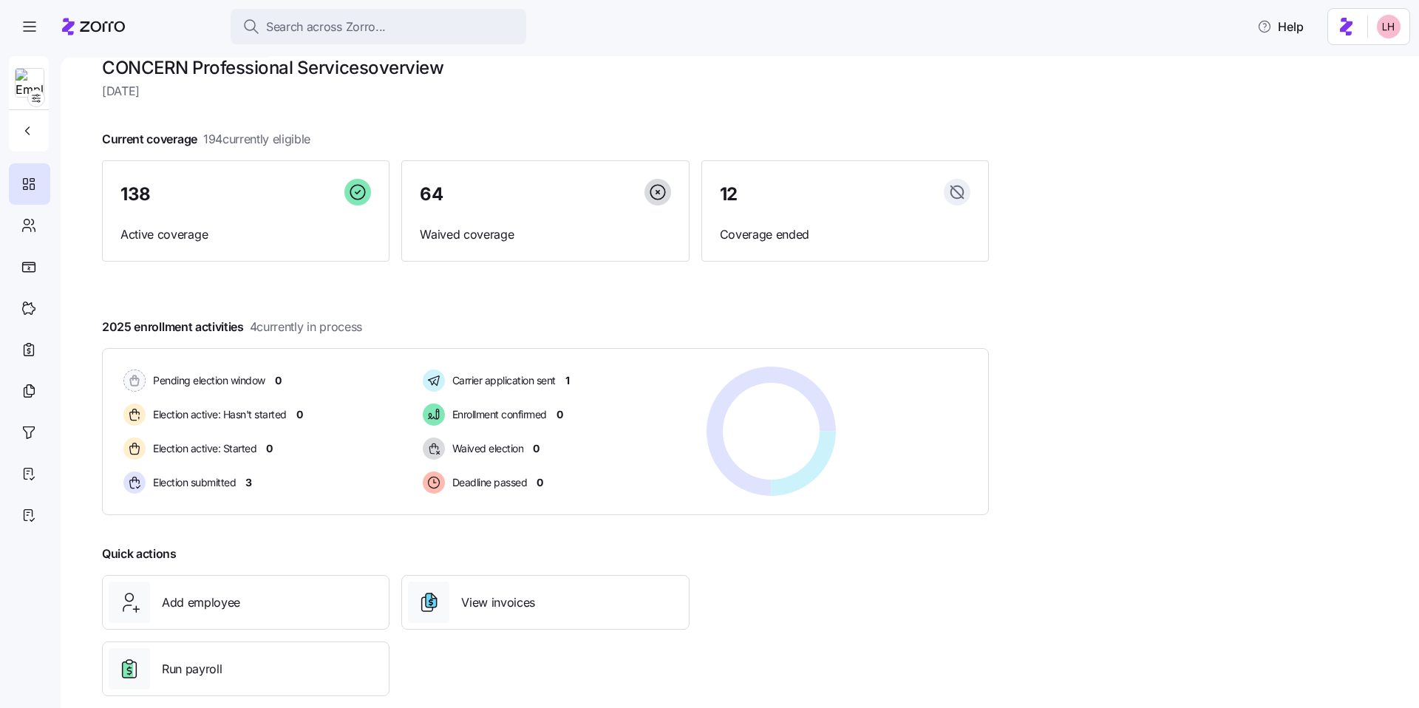
scroll to position [21, 0]
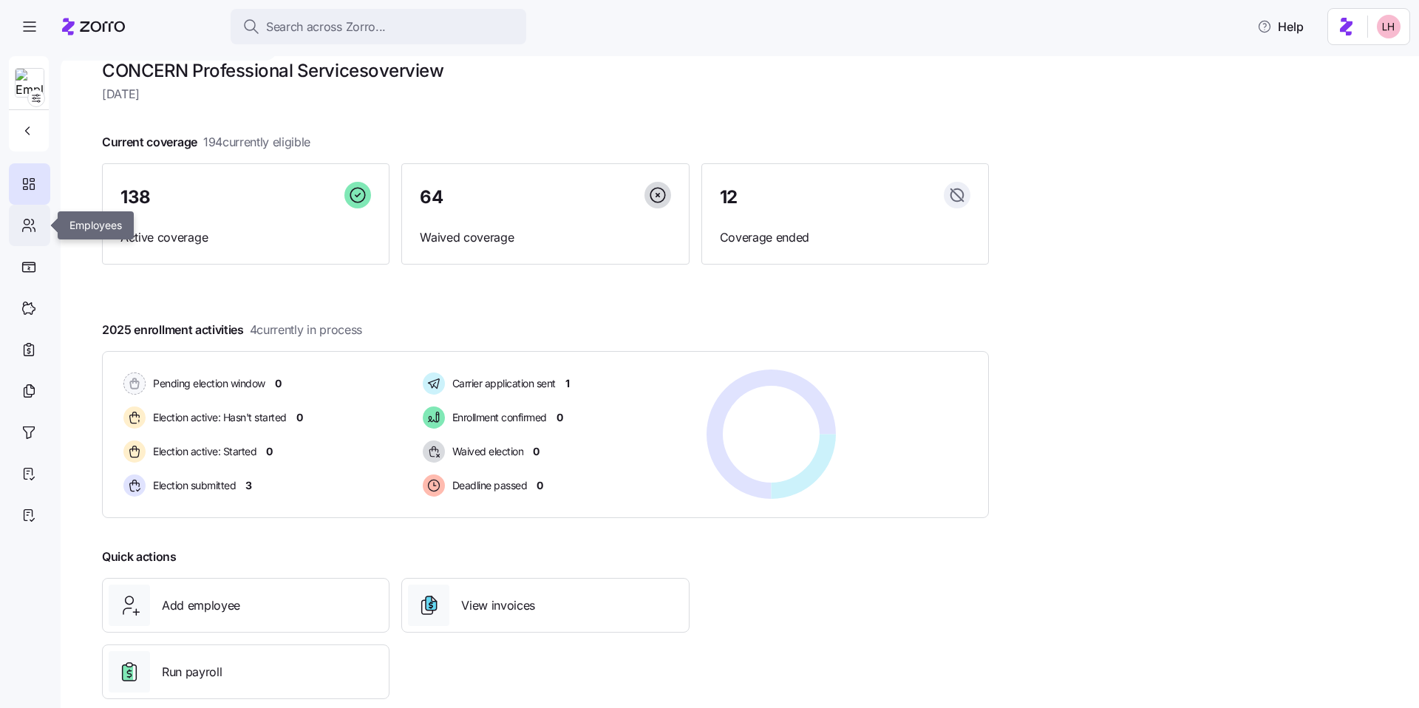
click at [30, 225] on icon at bounding box center [29, 225] width 16 height 18
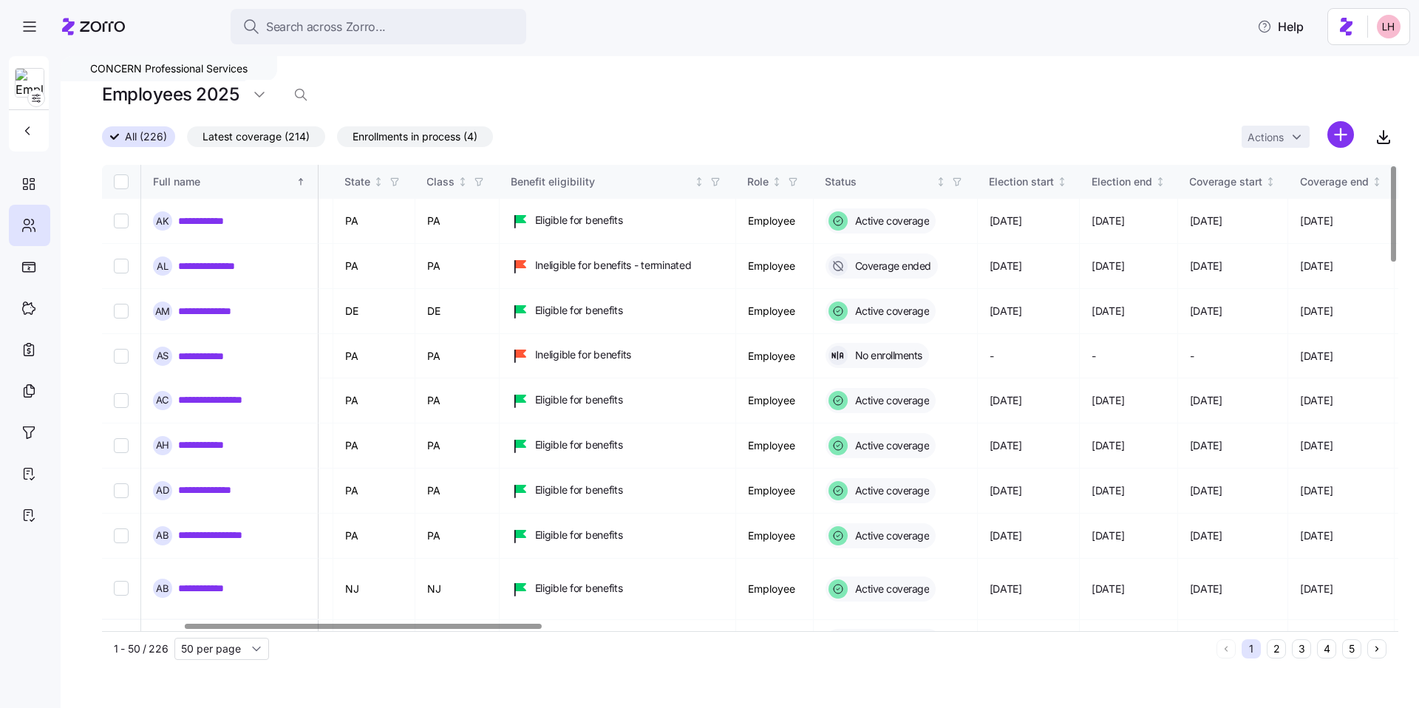
scroll to position [0, 296]
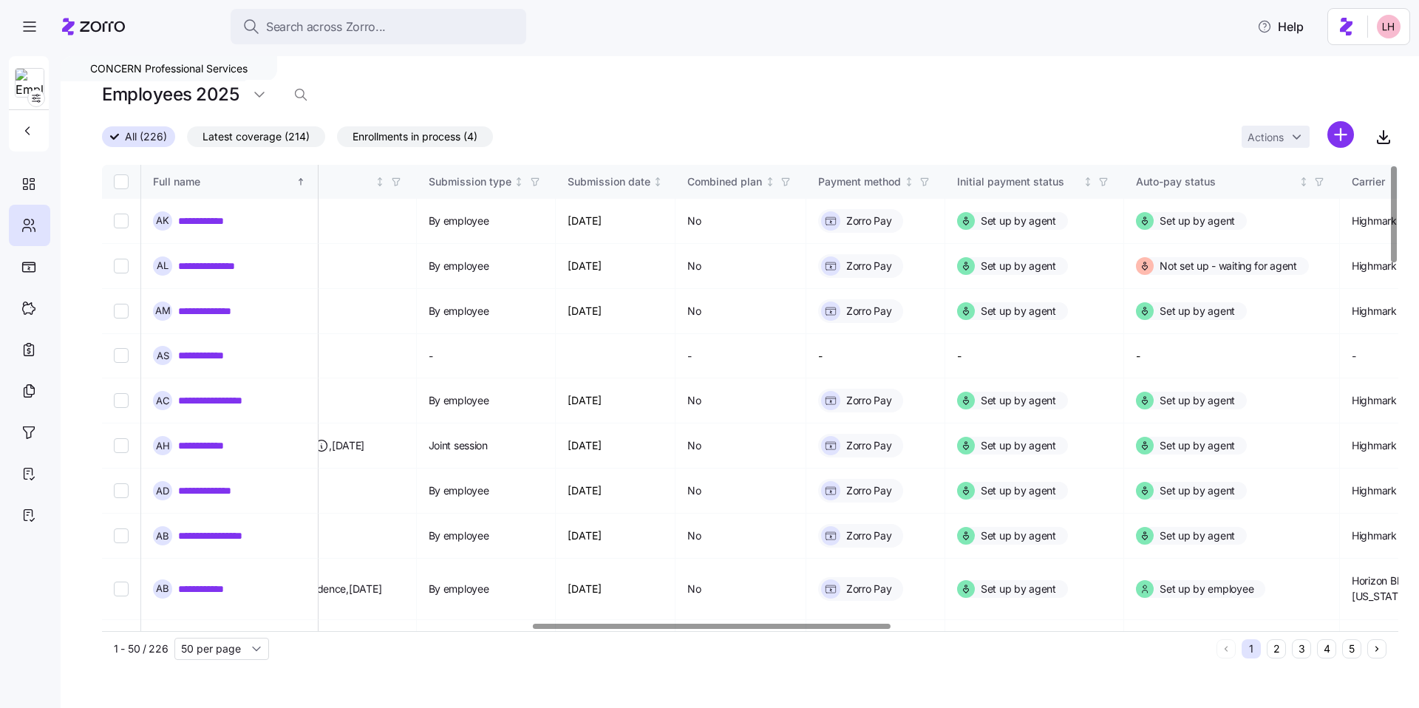
click at [854, 629] on div at bounding box center [711, 626] width 357 height 5
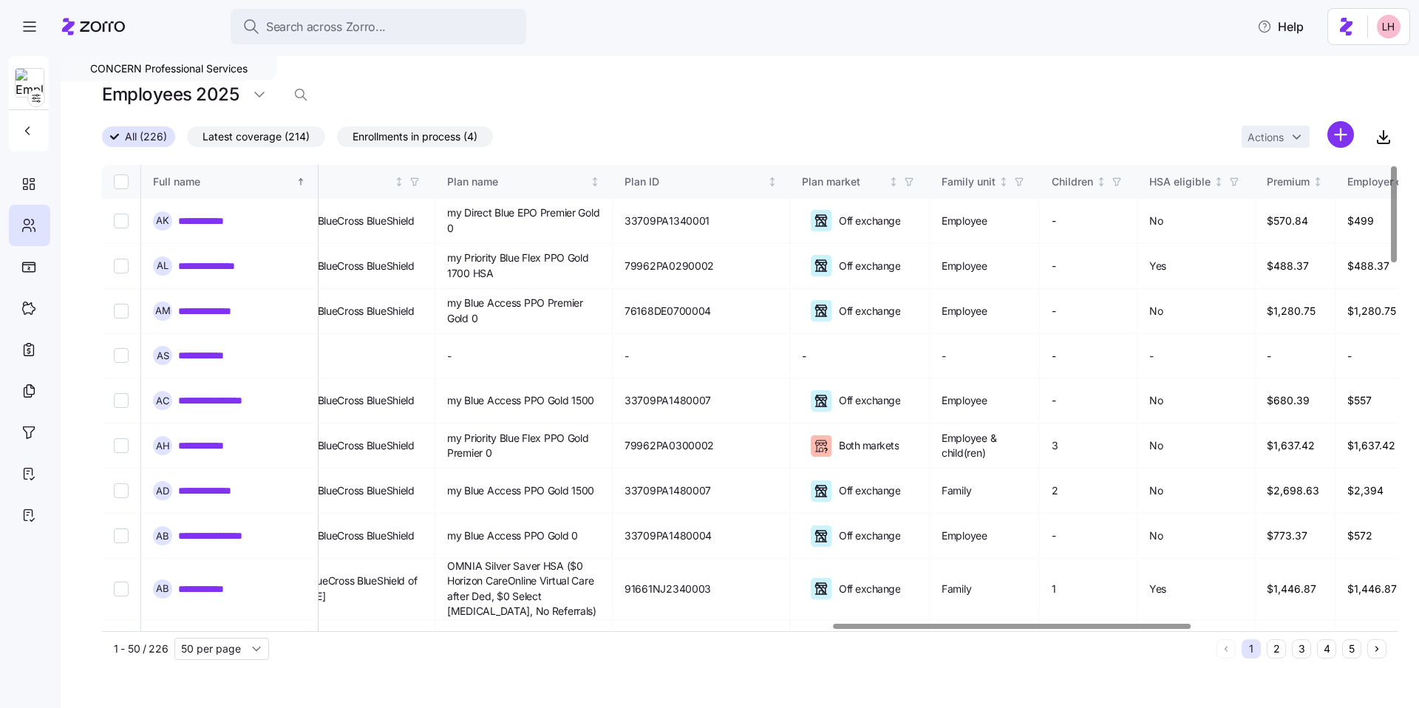
scroll to position [0, 2648]
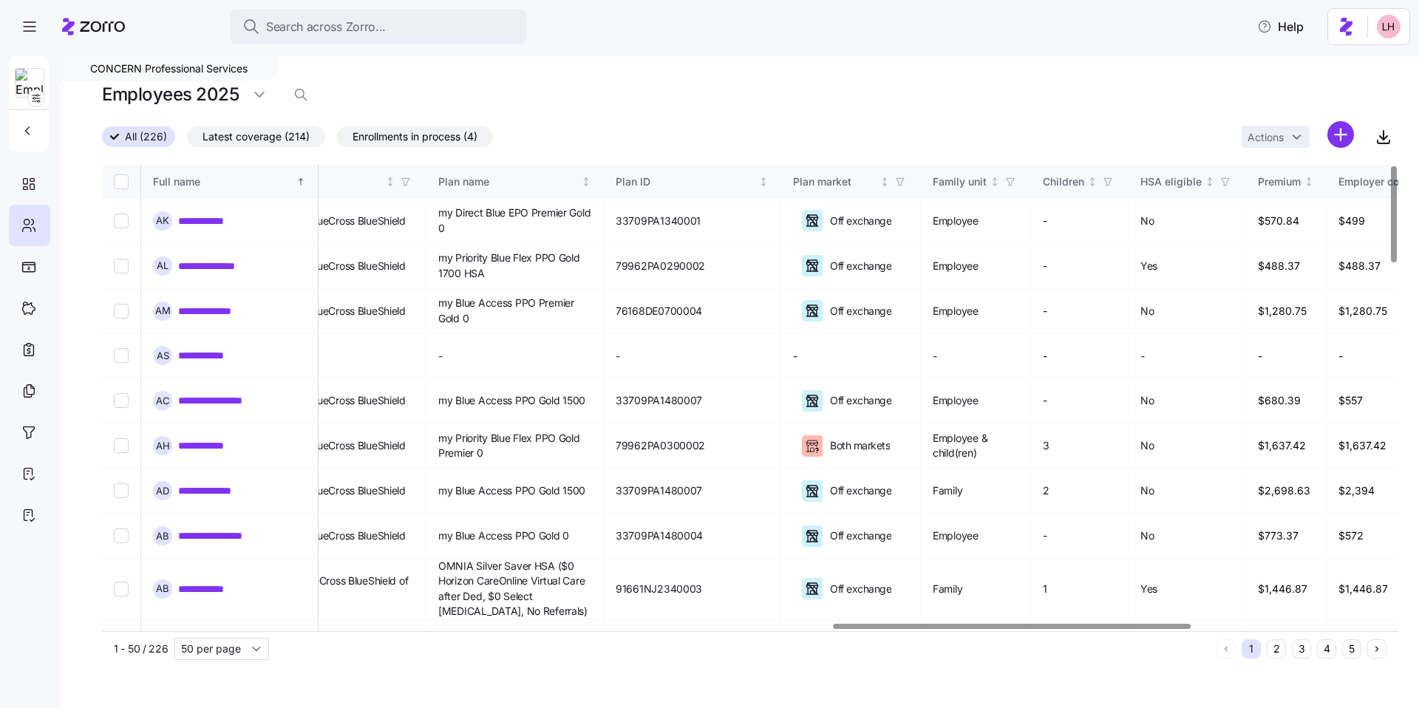
click at [1011, 631] on div at bounding box center [745, 626] width 1287 height 9
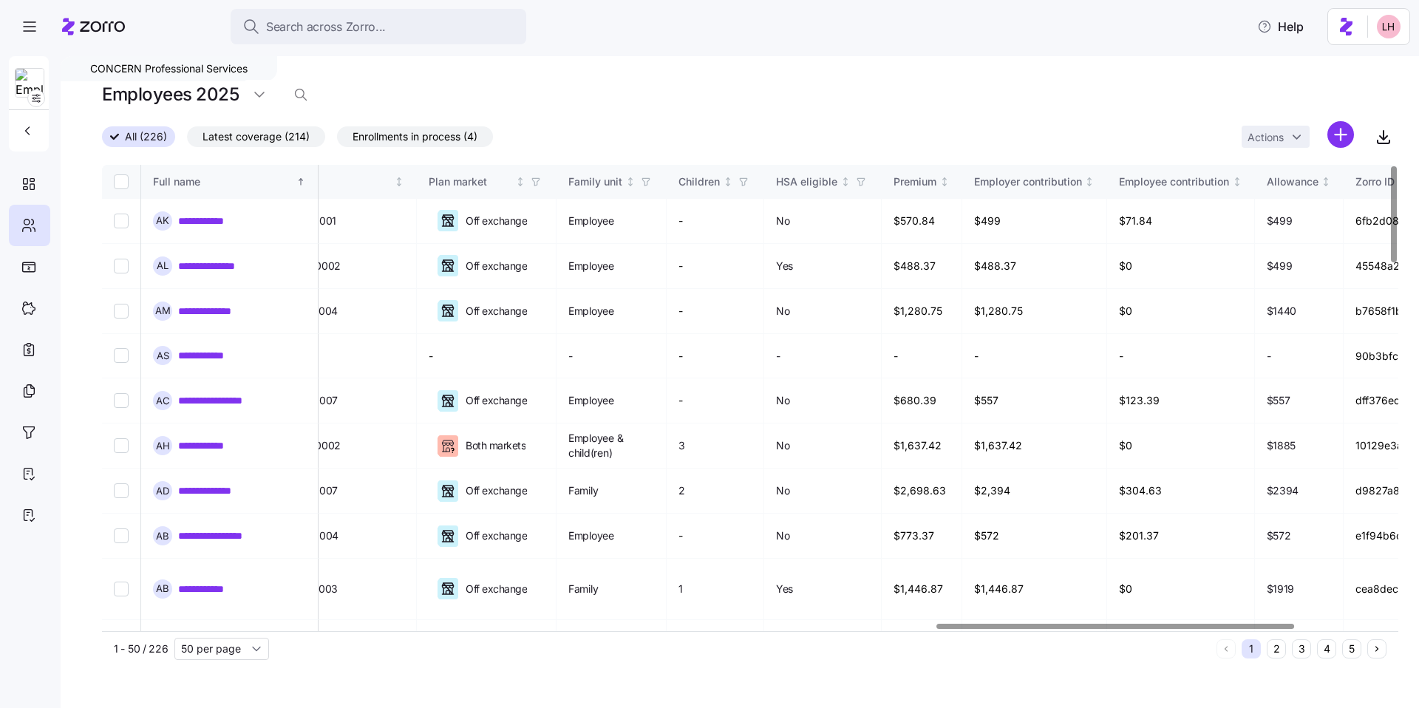
scroll to position [0, 3028]
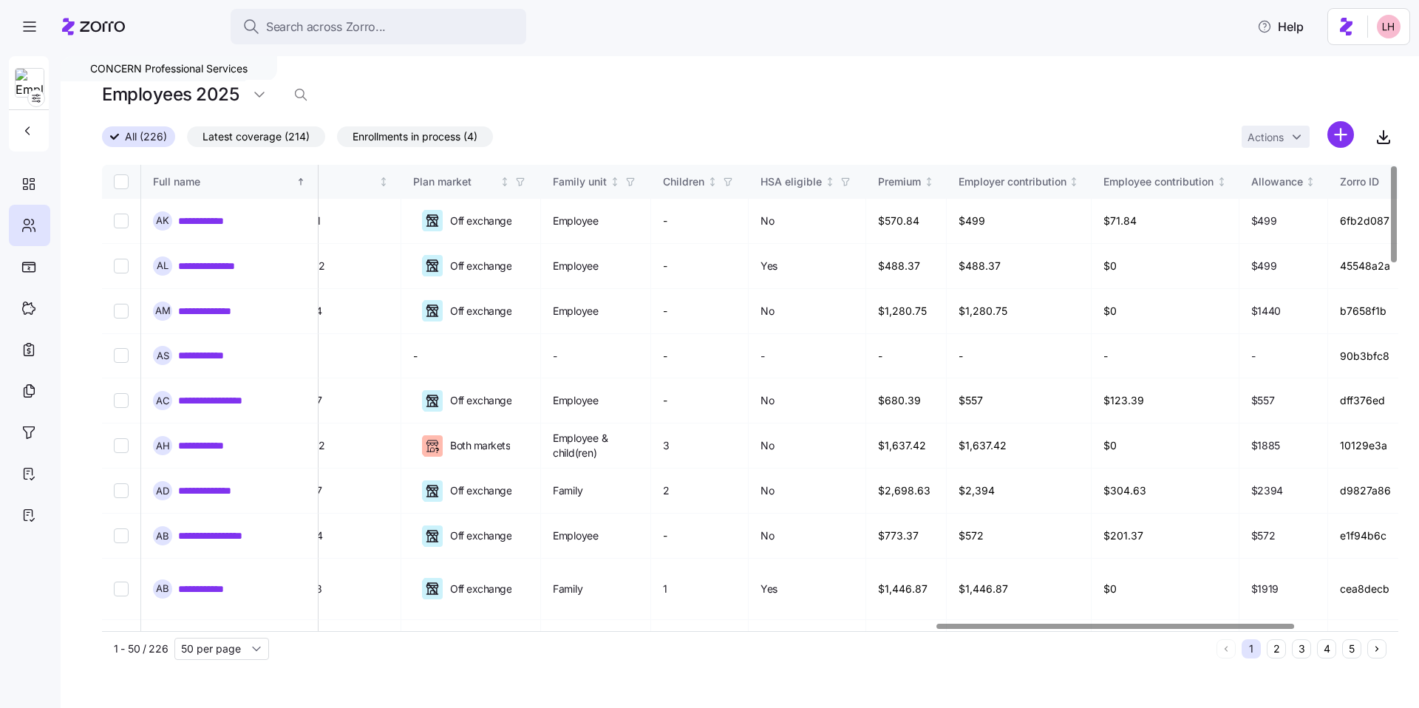
click at [1219, 629] on div at bounding box center [1114, 626] width 357 height 5
click at [205, 220] on link "**********" at bounding box center [210, 221] width 65 height 15
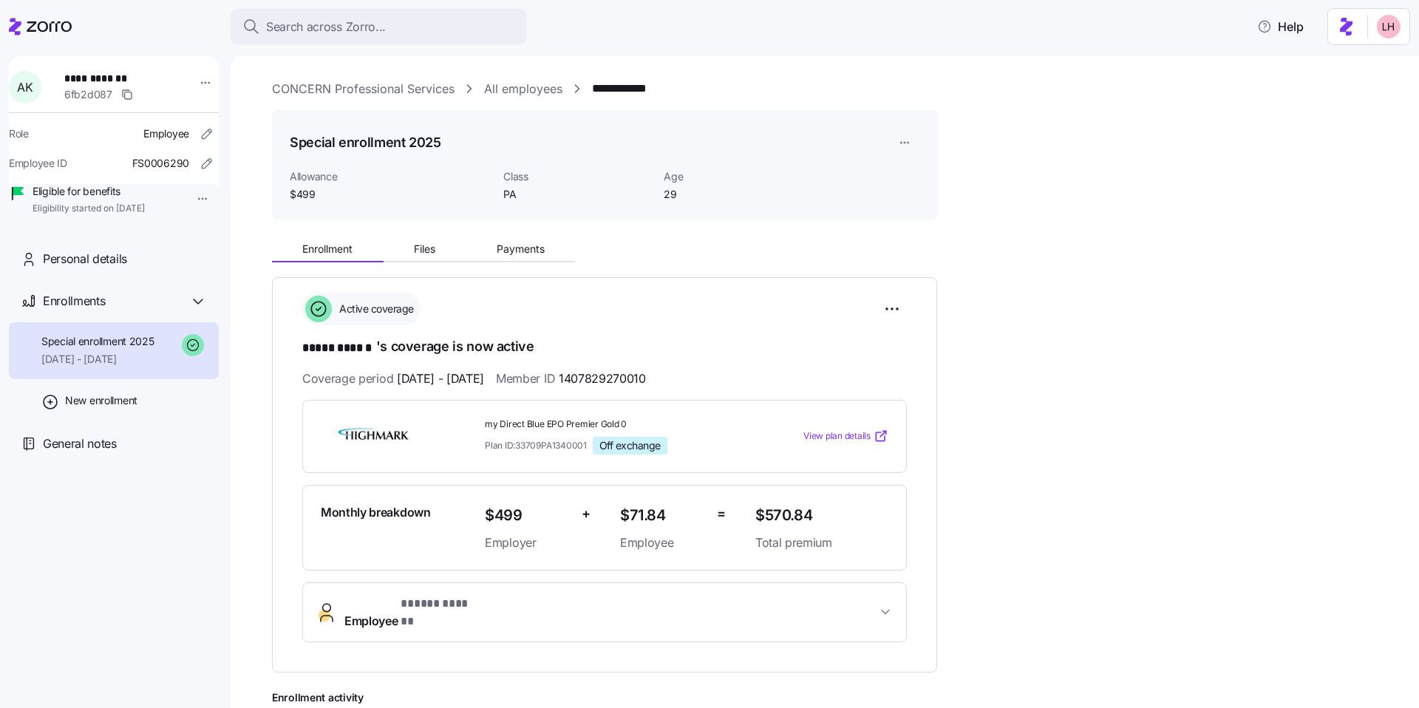
click at [836, 436] on span "View plan details" at bounding box center [836, 436] width 67 height 14
click at [514, 253] on span "Payments" at bounding box center [520, 249] width 48 height 10
